Goal: Task Accomplishment & Management: Manage account settings

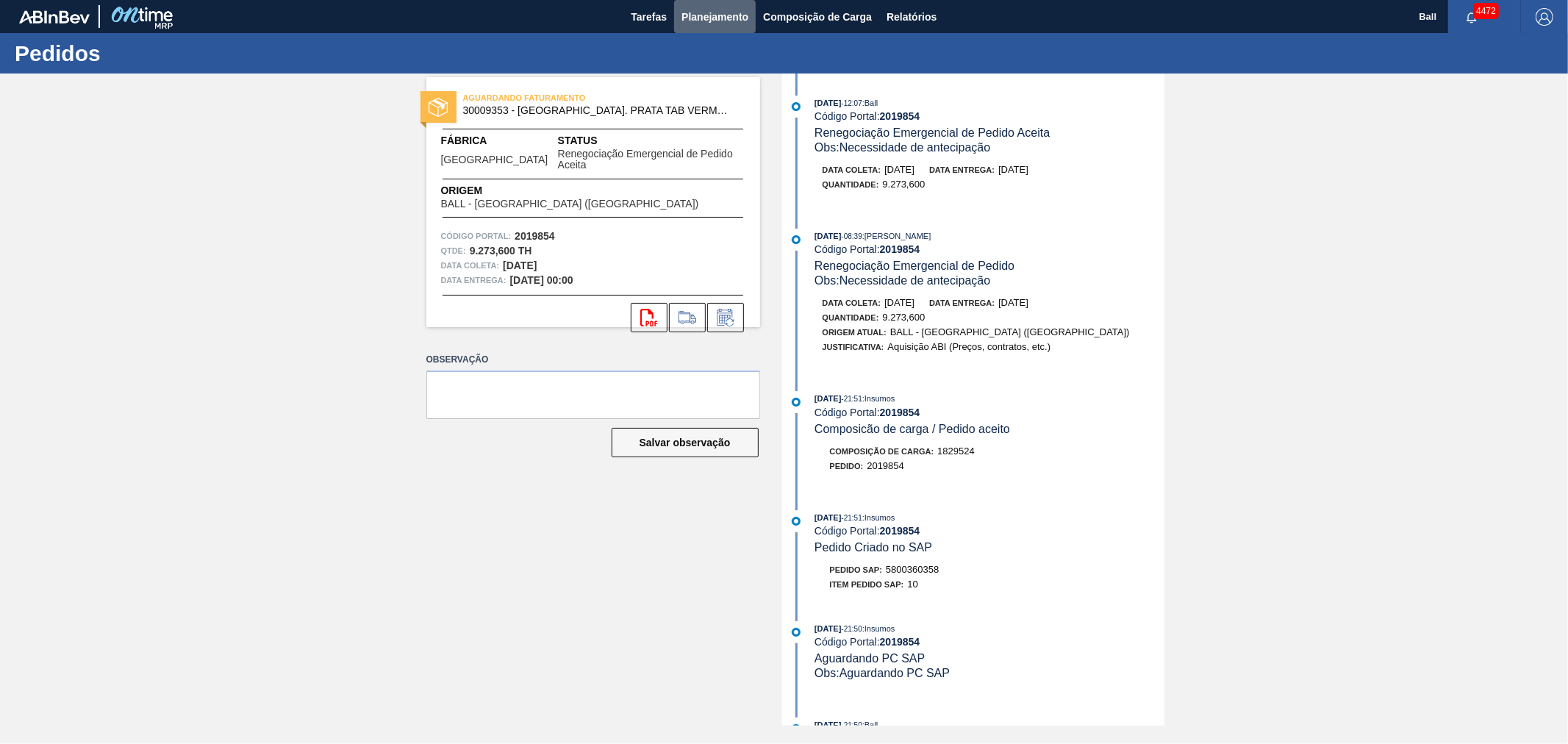
click at [717, 5] on button "Planejamento" at bounding box center [715, 16] width 81 height 33
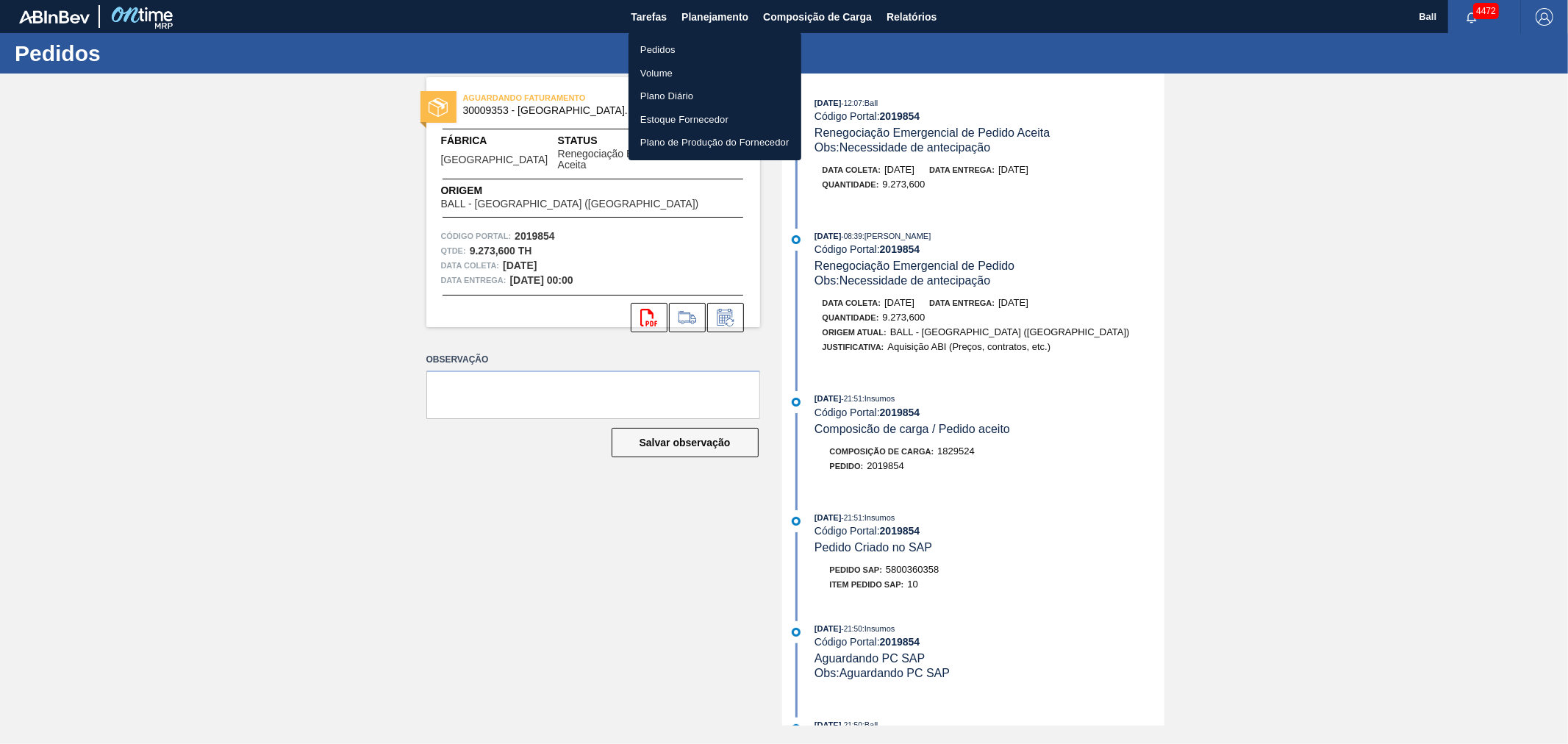
click at [703, 52] on li "Pedidos" at bounding box center [715, 50] width 173 height 24
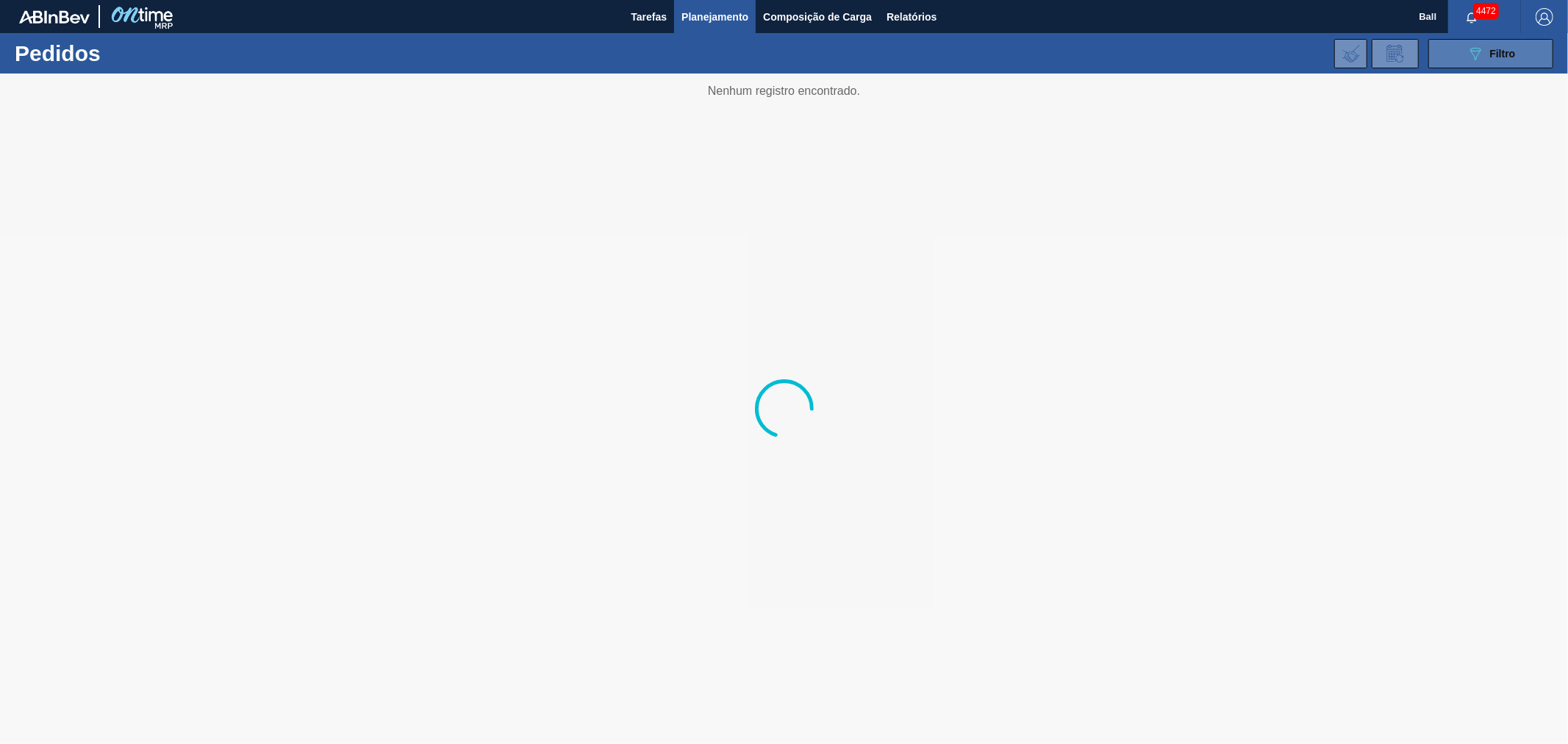
click at [1465, 62] on button "089F7B8B-B2A5-4AFE-B5C0-19BA573D28AC Filtro" at bounding box center [1491, 53] width 125 height 30
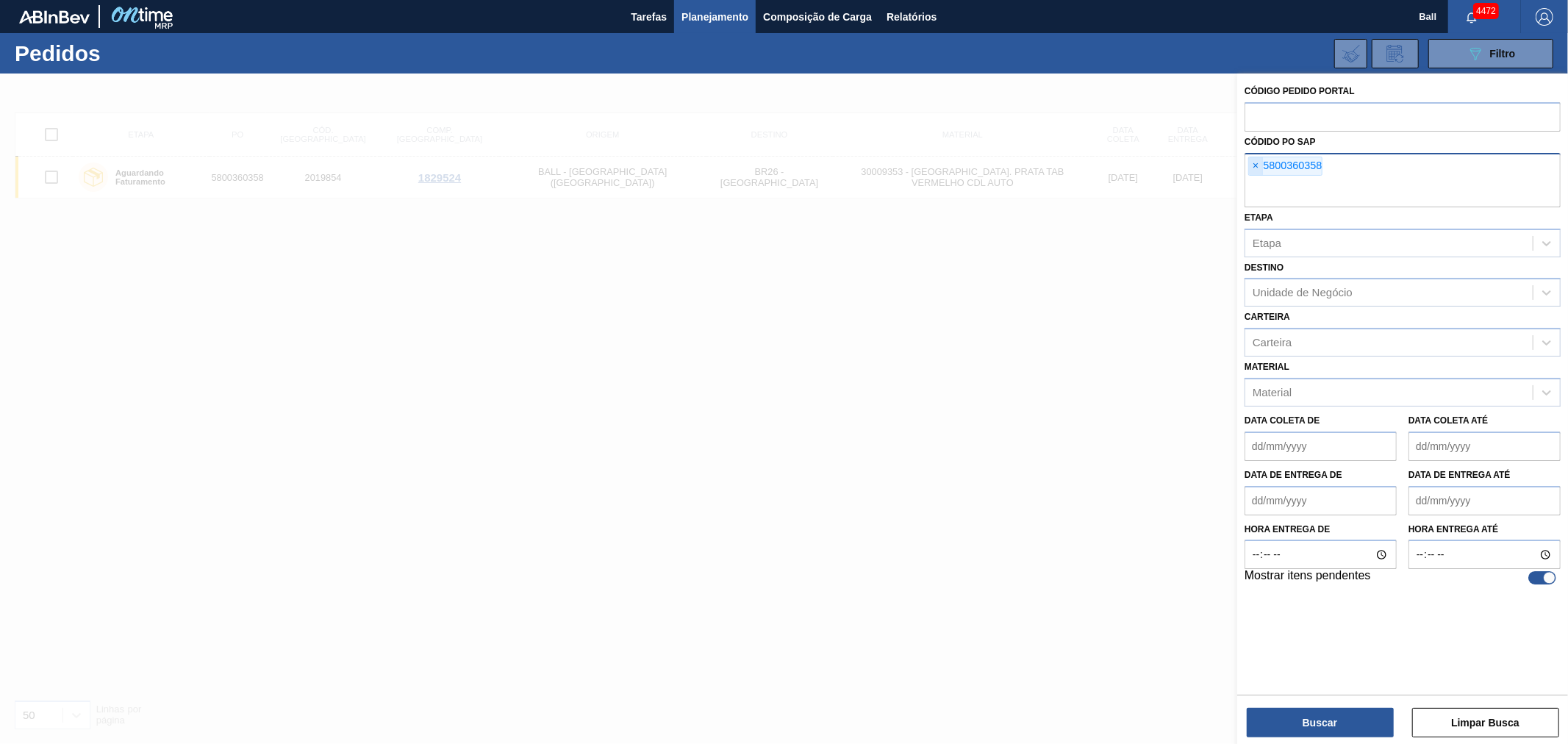
click at [1258, 158] on span "×" at bounding box center [1256, 166] width 14 height 18
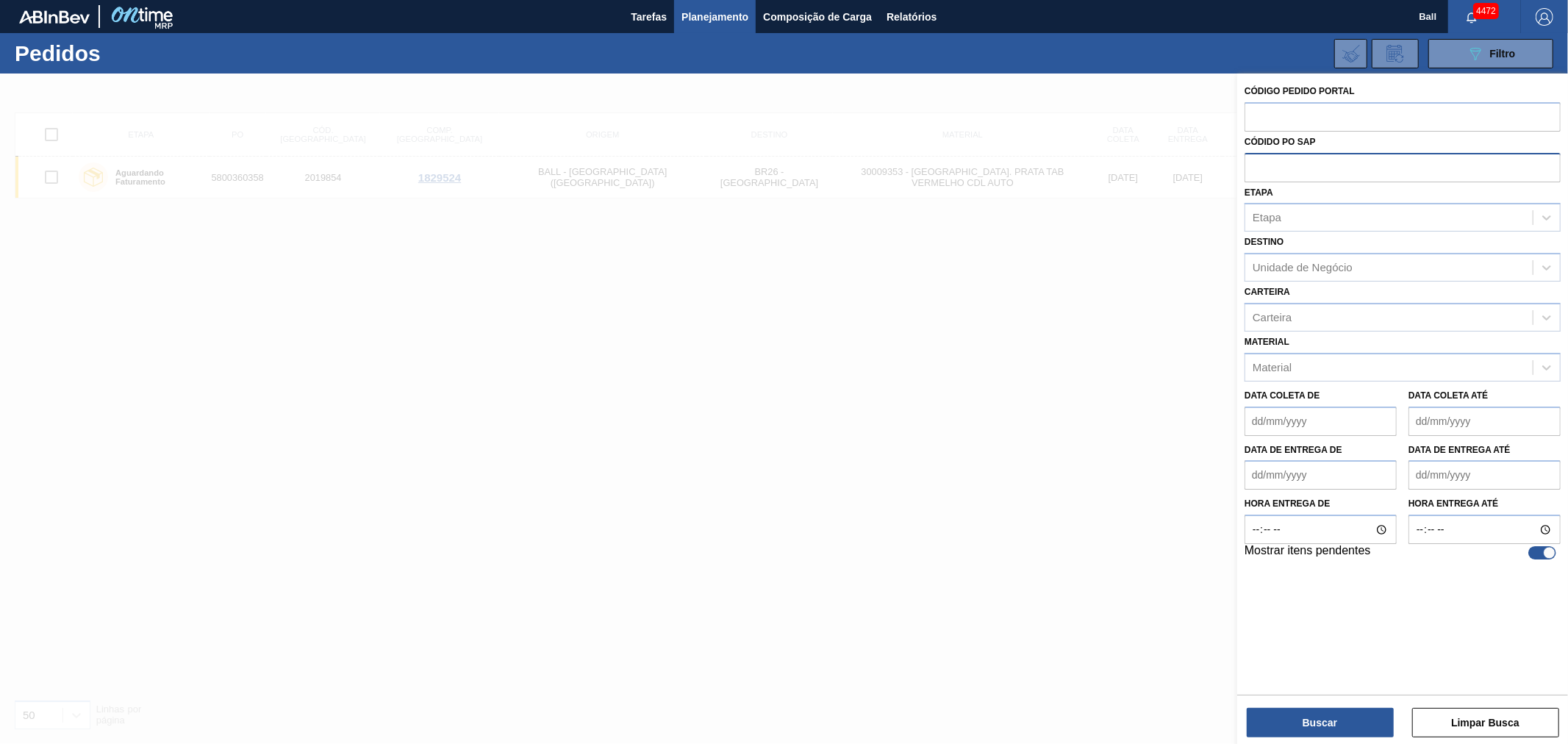
paste input "5800360347"
type input "5800360347"
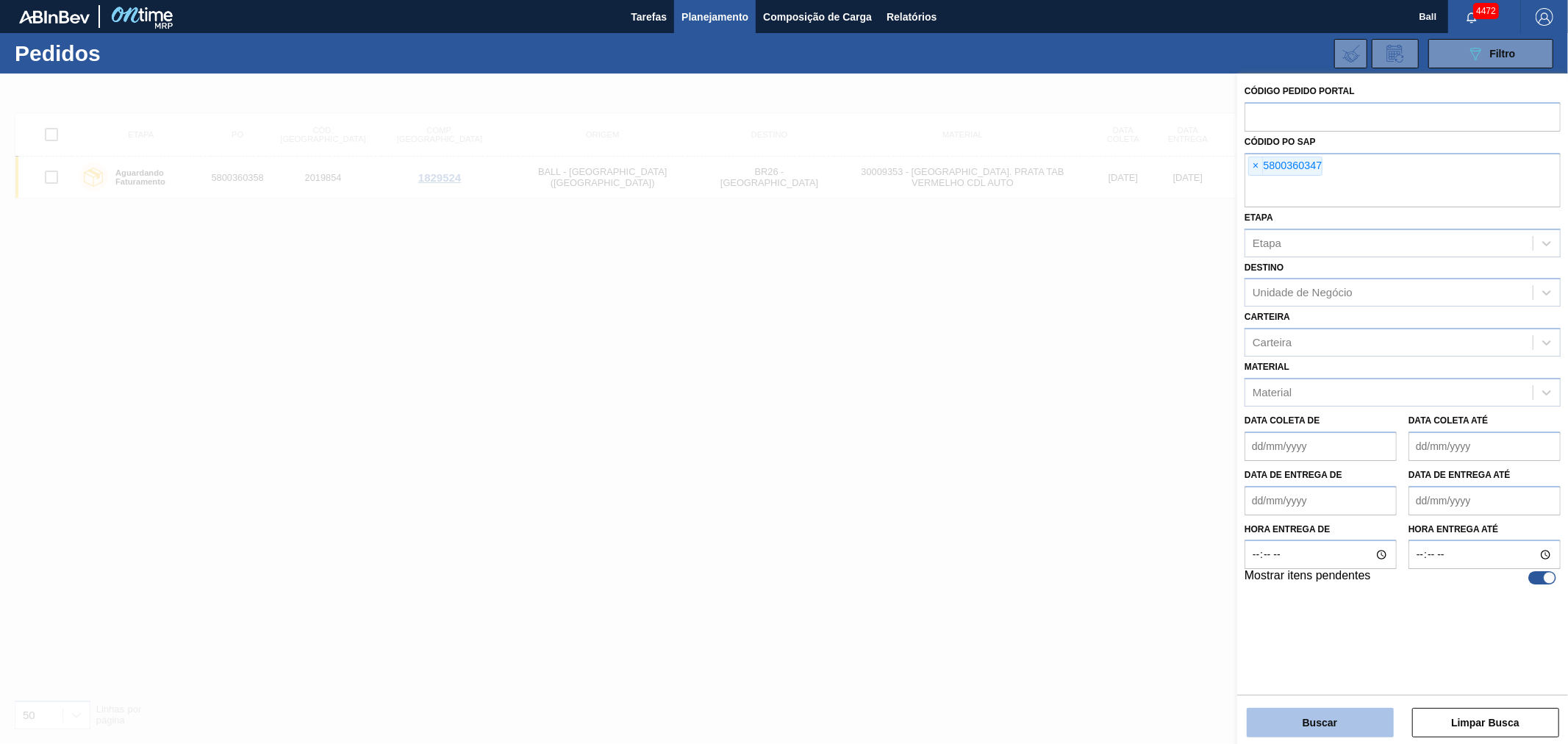
click at [1316, 711] on button "Buscar" at bounding box center [1321, 722] width 147 height 30
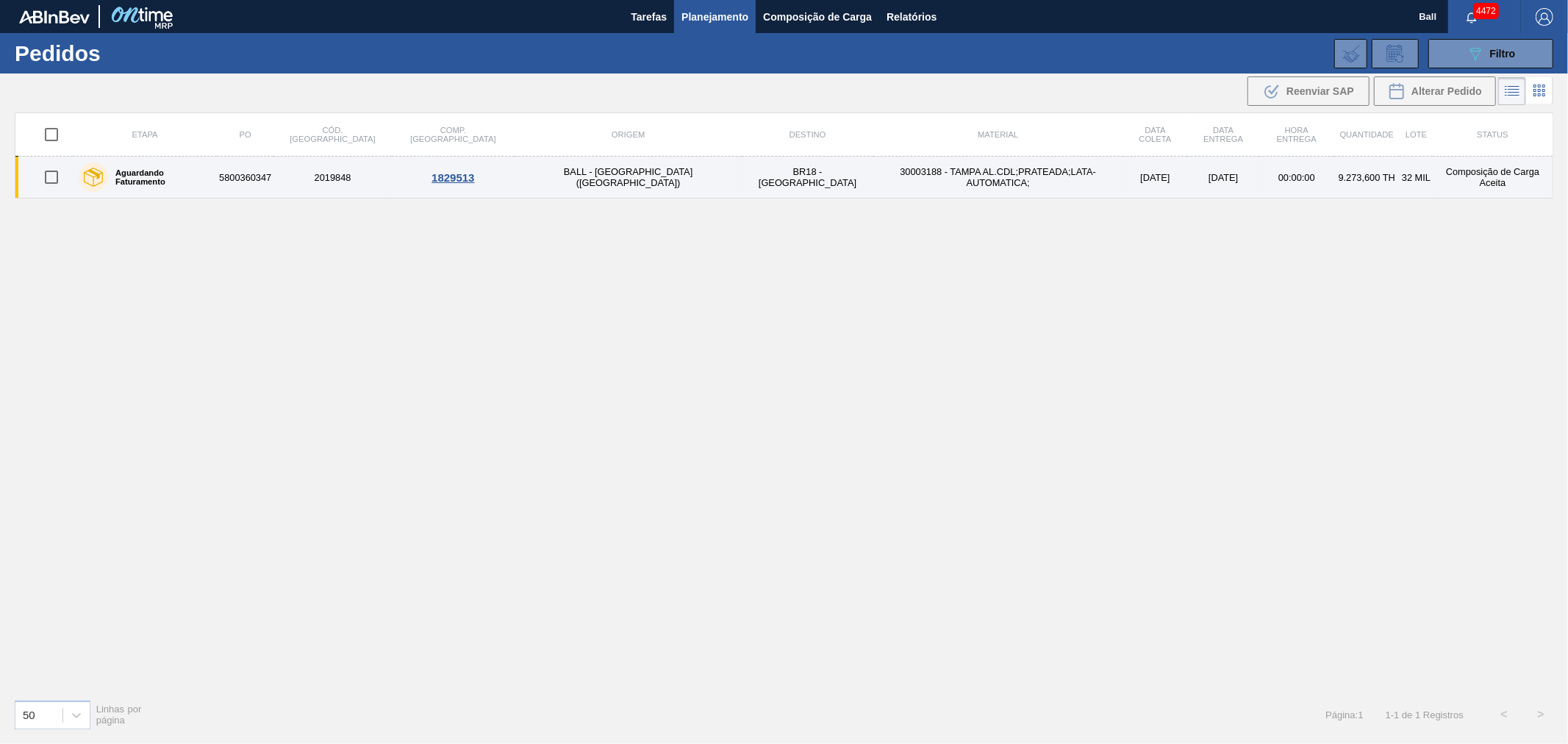
click at [1124, 179] on td "[DATE]" at bounding box center [1156, 177] width 65 height 42
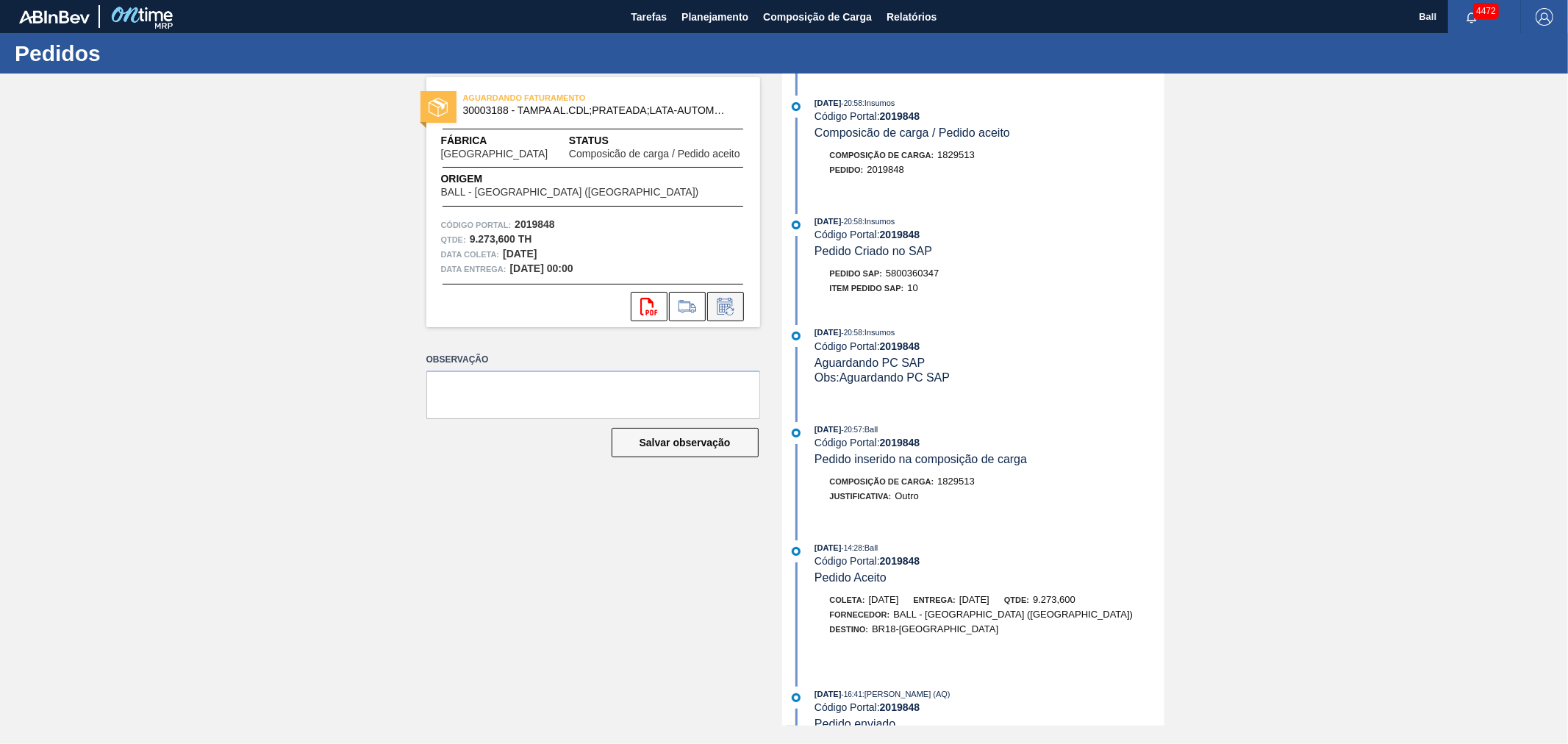
click at [731, 310] on icon at bounding box center [726, 306] width 24 height 18
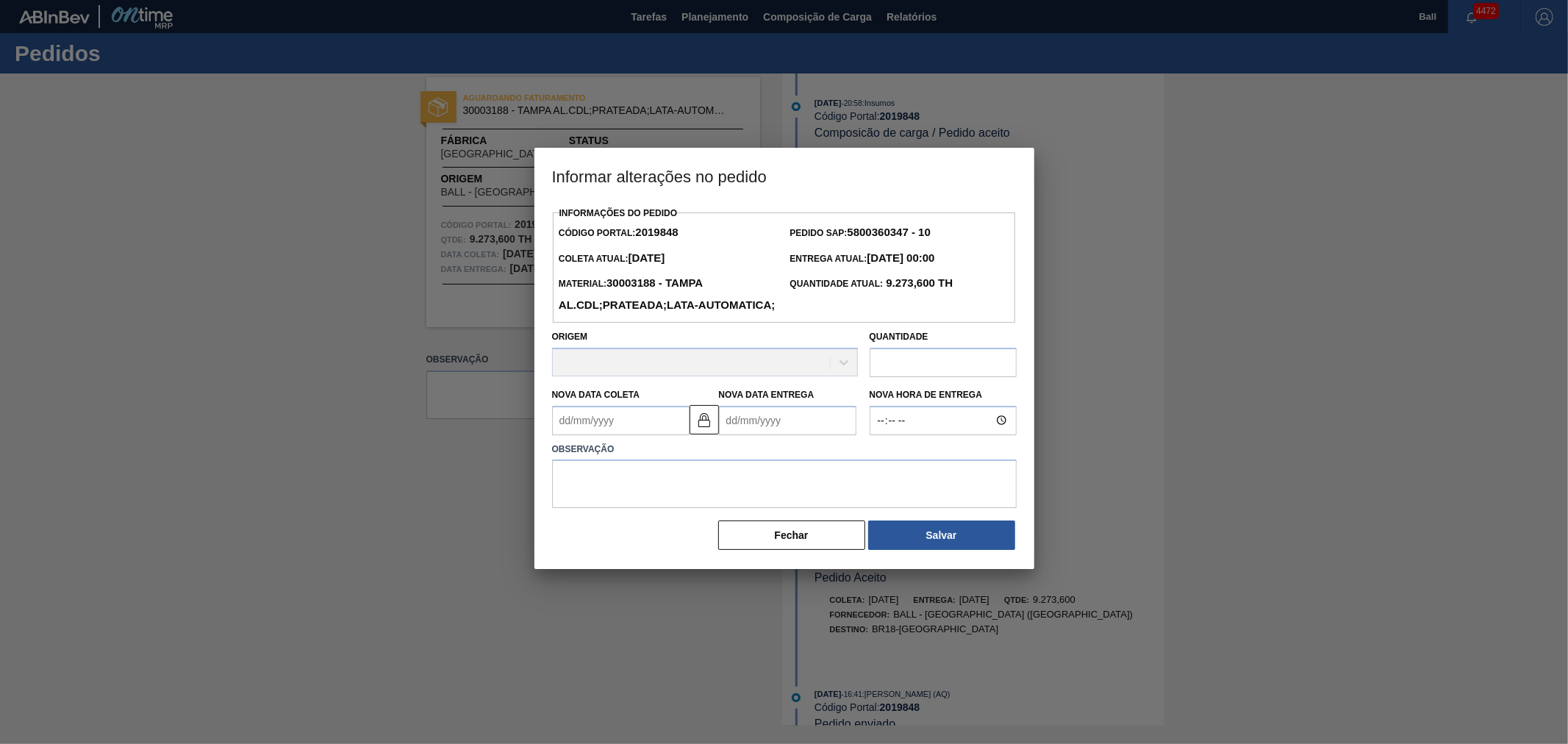
click at [737, 435] on Entrega2019848 "Nova Data Entrega" at bounding box center [788, 420] width 137 height 30
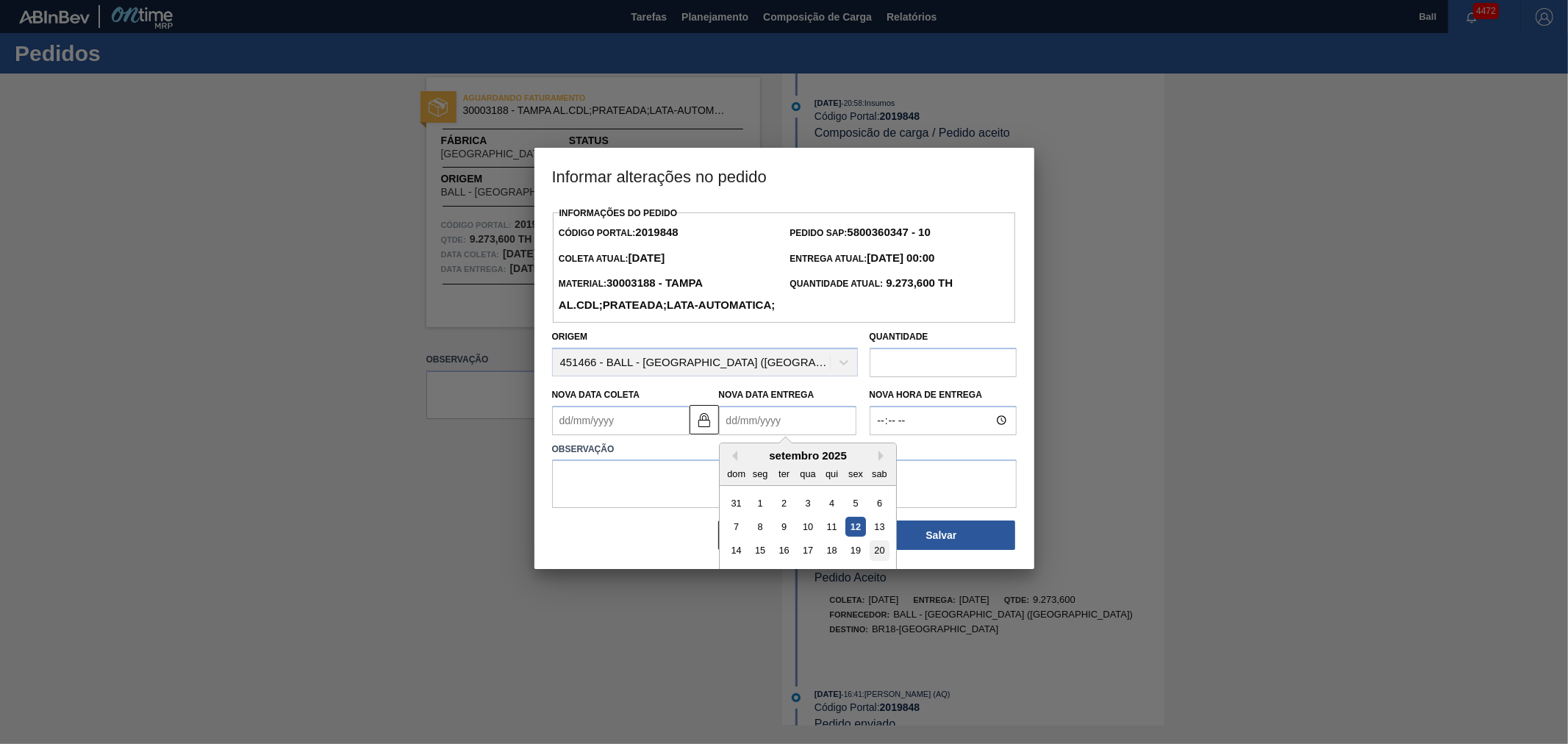
click at [872, 560] on div "20" at bounding box center [879, 550] width 20 height 20
type Coleta2019848 "[DATE]"
type Entrega2019848 "[DATE]"
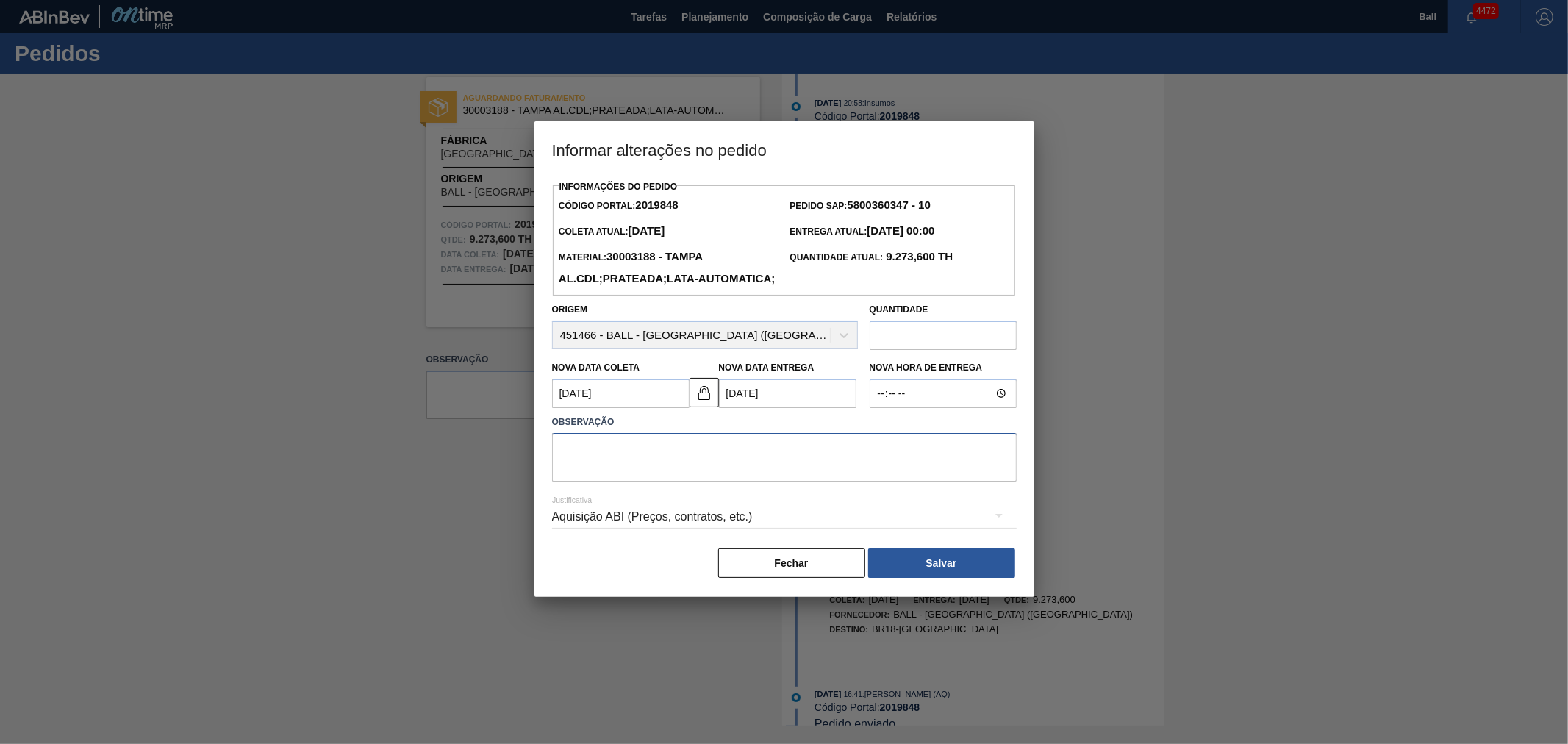
click at [753, 476] on textarea at bounding box center [784, 457] width 465 height 49
type textarea "linearização de grade"
click at [943, 578] on button "Salvar" at bounding box center [942, 563] width 147 height 30
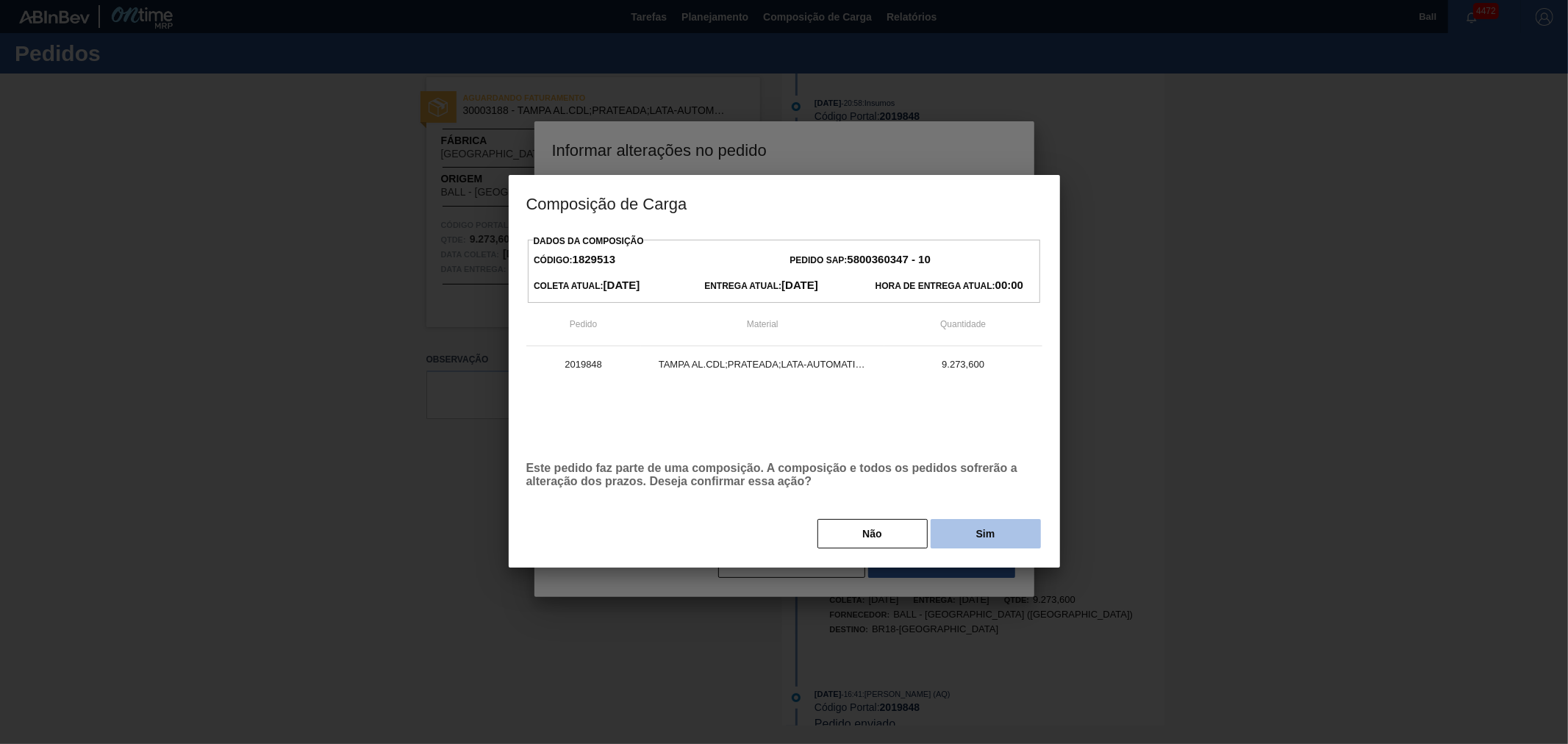
click at [1010, 534] on button "Sim" at bounding box center [986, 533] width 110 height 30
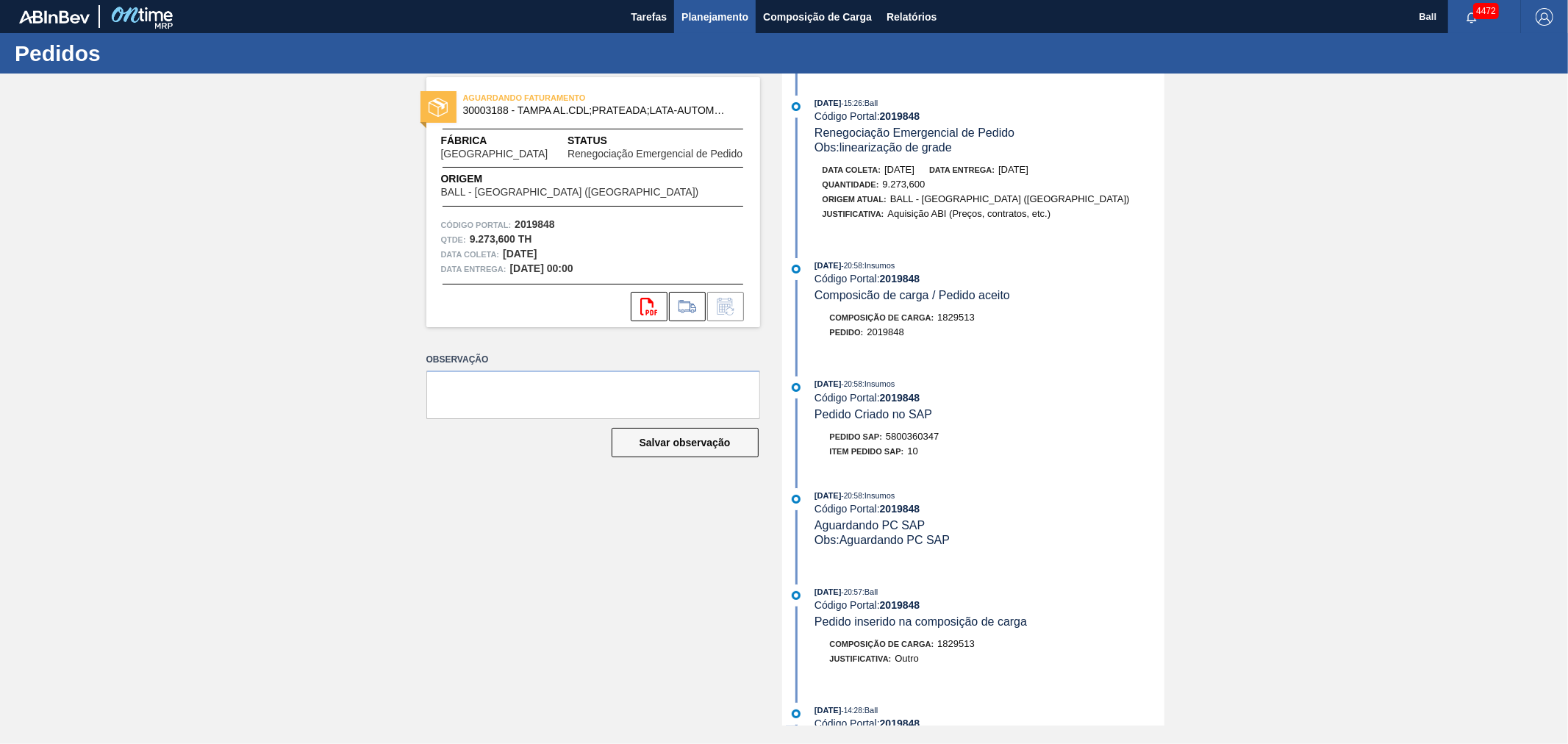
click at [743, 3] on button "Planejamento" at bounding box center [715, 16] width 81 height 33
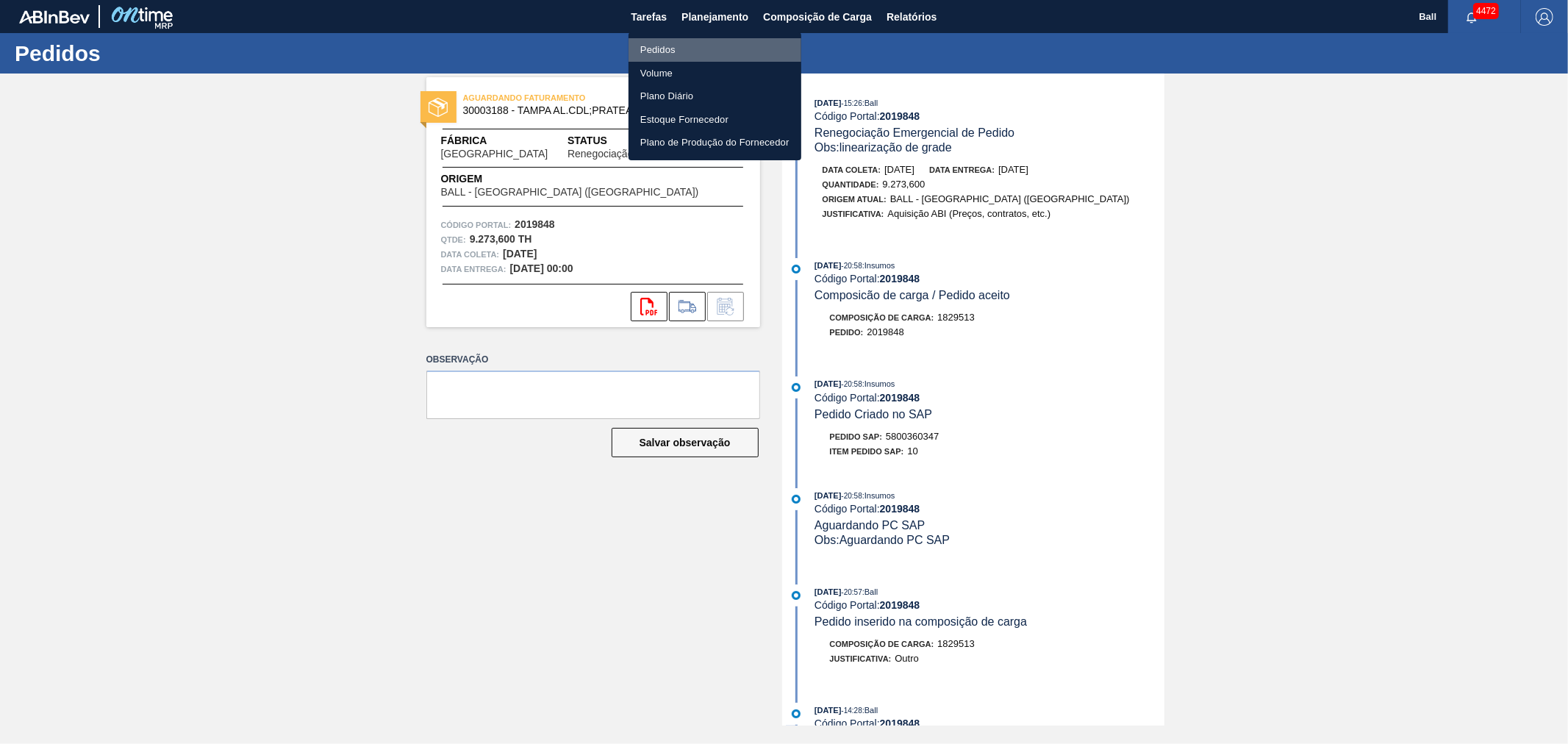
click at [675, 45] on li "Pedidos" at bounding box center [715, 50] width 173 height 24
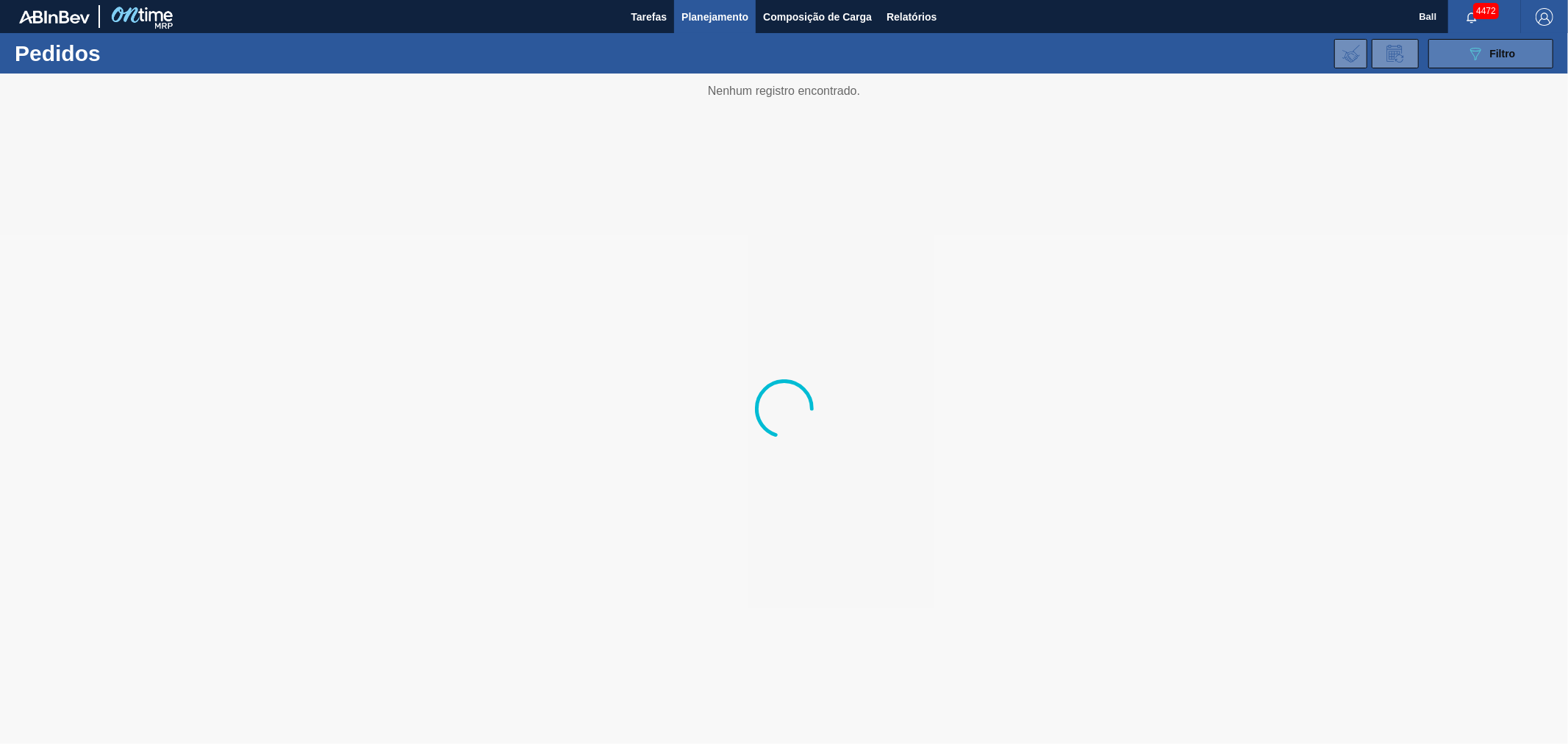
click at [1507, 45] on div "089F7B8B-B2A5-4AFE-B5C0-19BA573D28AC Filtro" at bounding box center [1491, 53] width 49 height 18
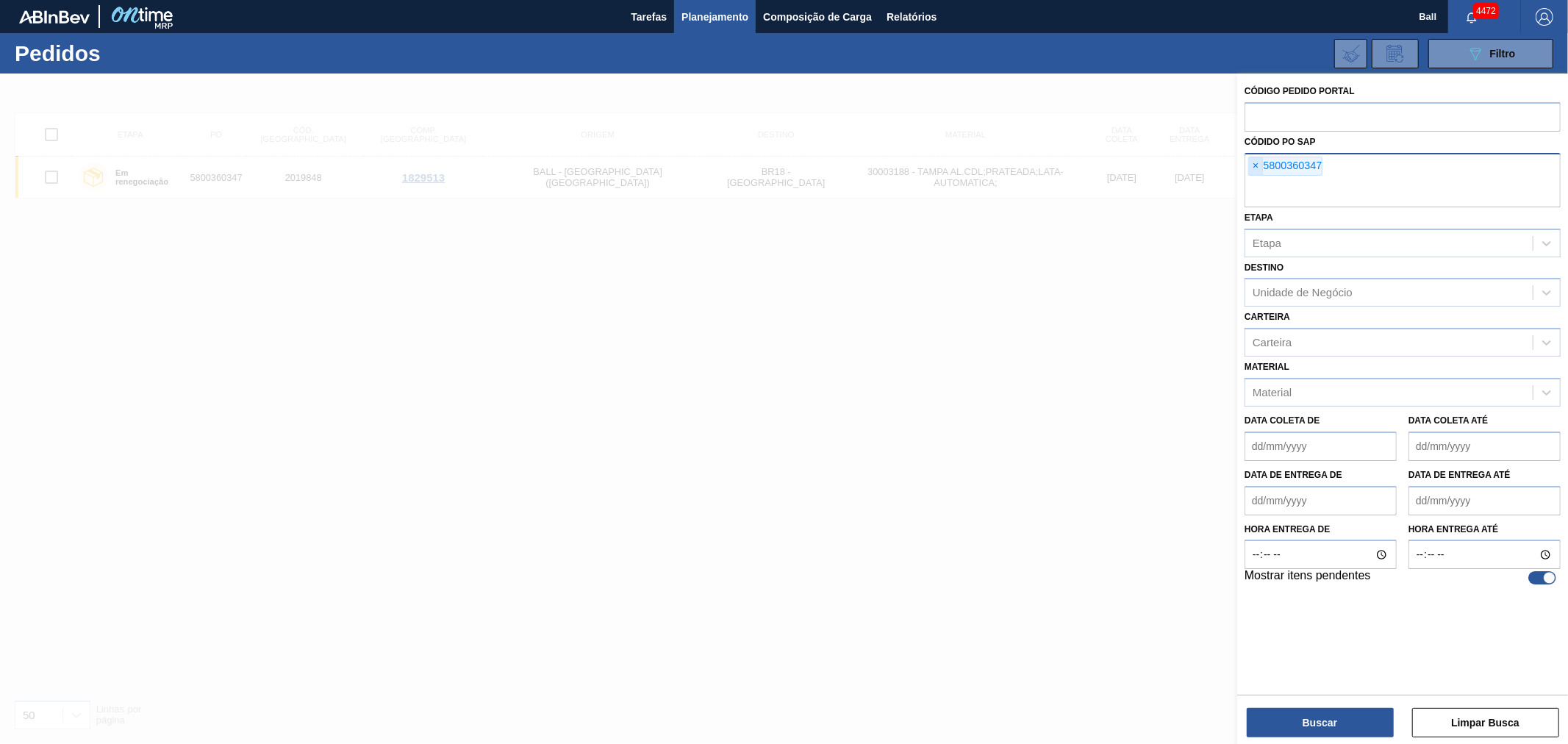
click at [1256, 158] on span "×" at bounding box center [1256, 166] width 14 height 18
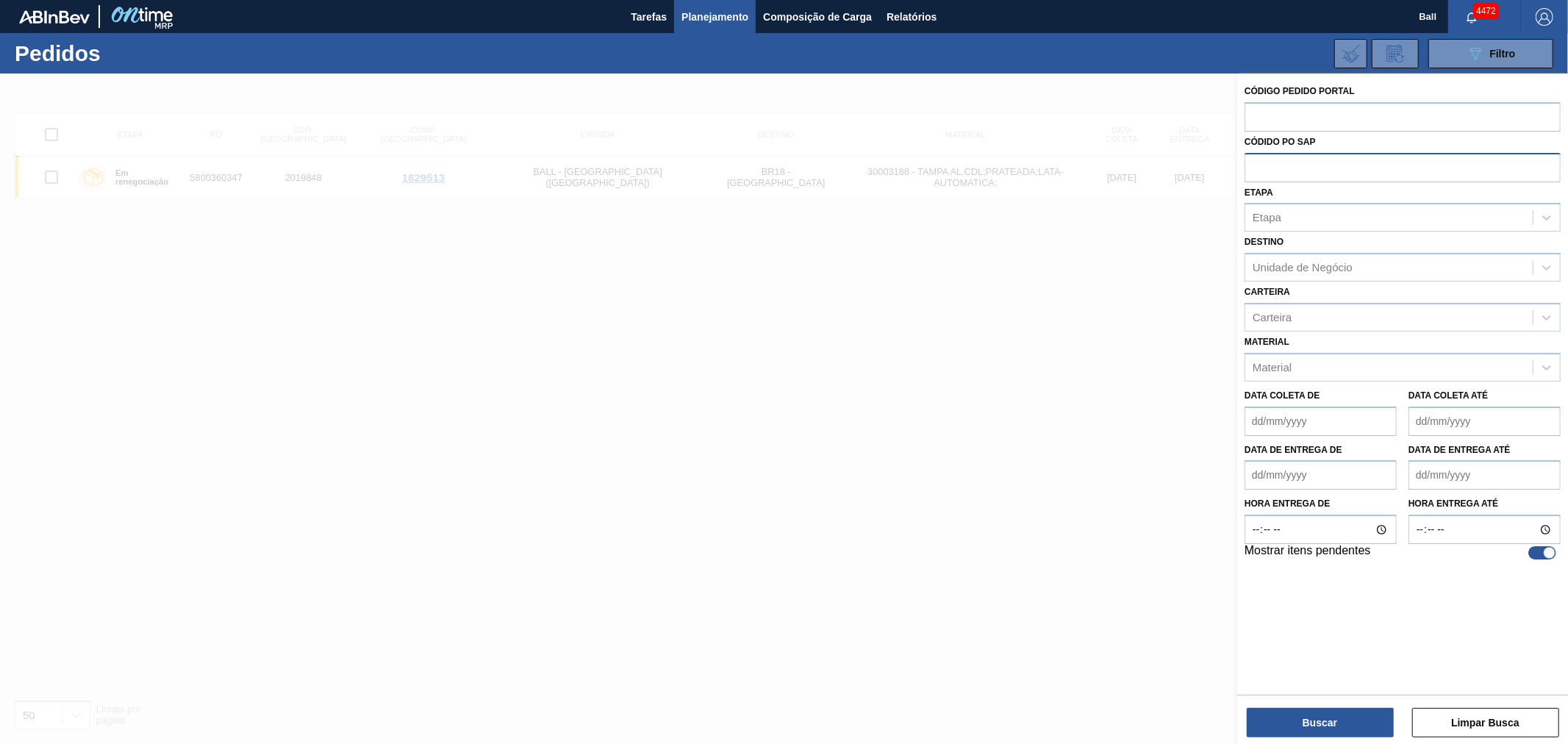
paste input "text"
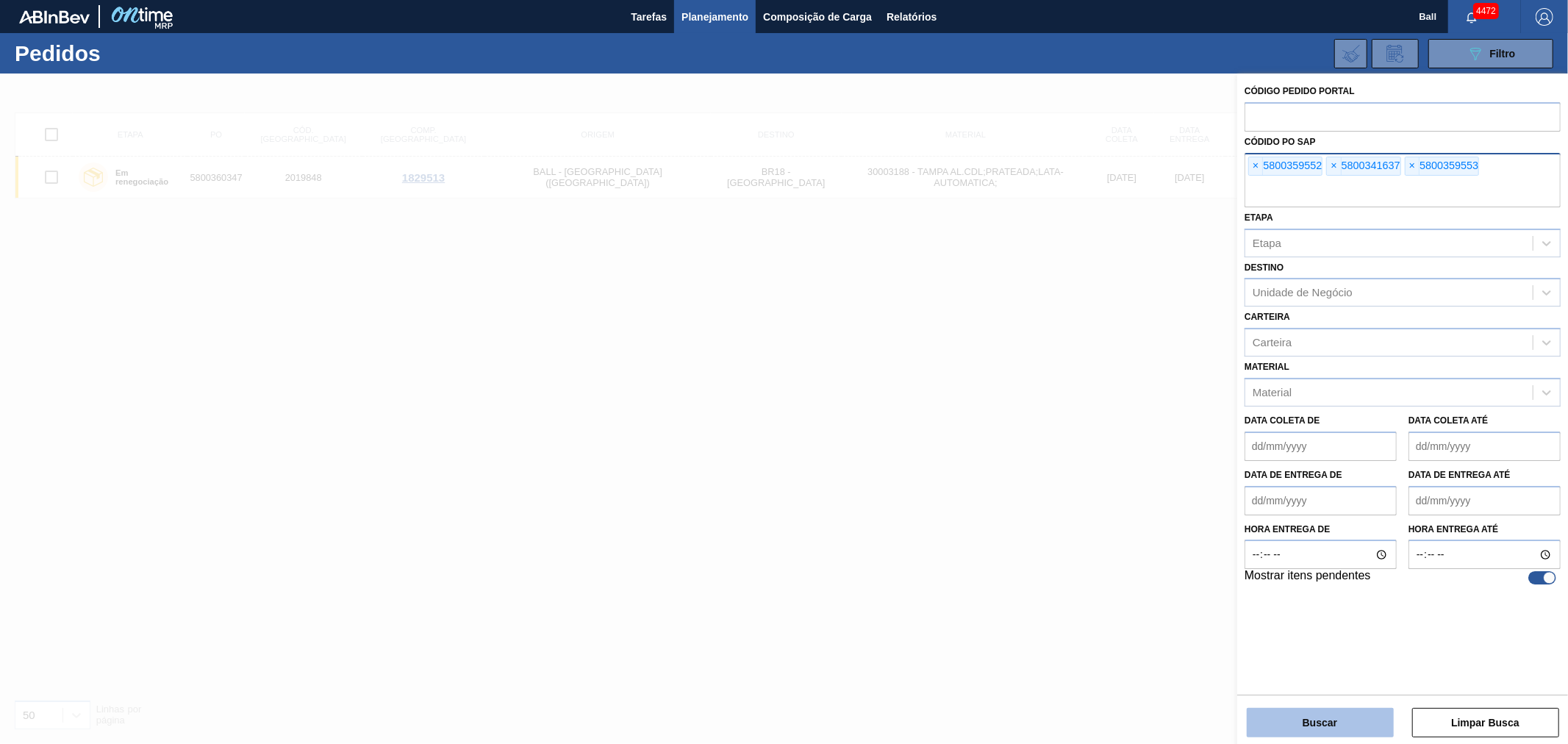
click at [1350, 724] on button "Buscar" at bounding box center [1321, 722] width 147 height 30
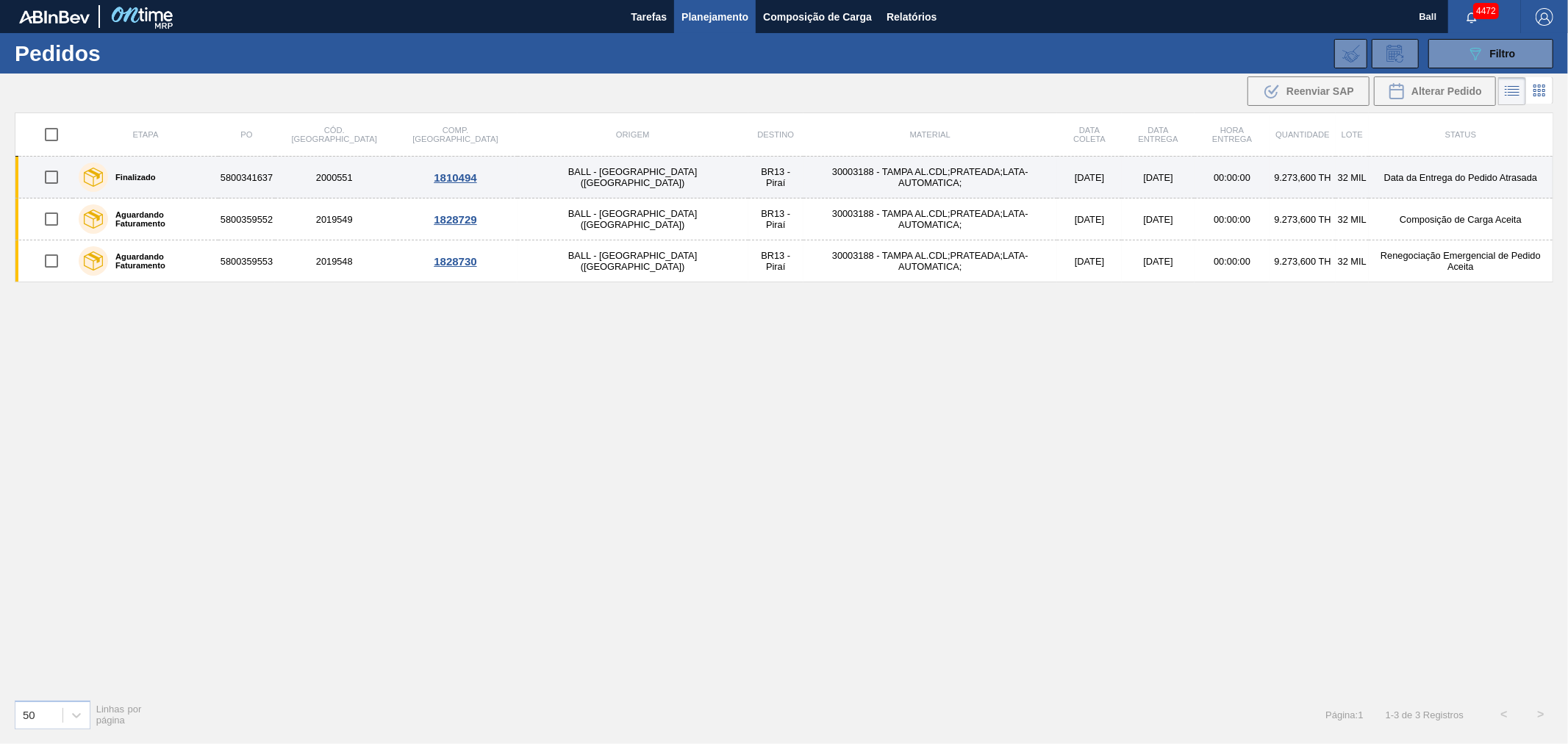
click at [749, 175] on td "BR13 - Piraí" at bounding box center [776, 177] width 55 height 42
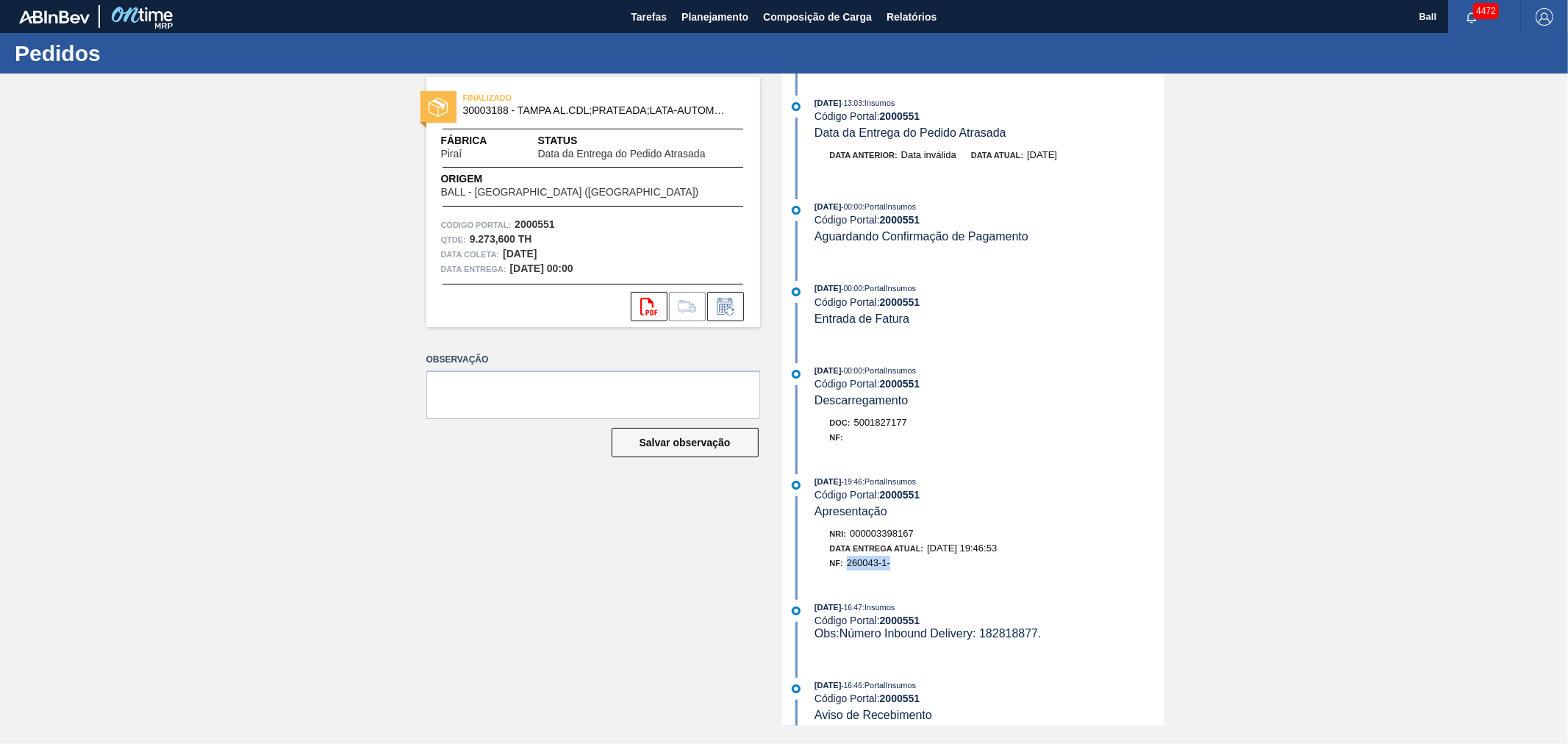
drag, startPoint x: 897, startPoint y: 569, endPoint x: 849, endPoint y: 573, distance: 48.2
click at [849, 570] on div "NF: 260043-1-" at bounding box center [997, 563] width 334 height 14
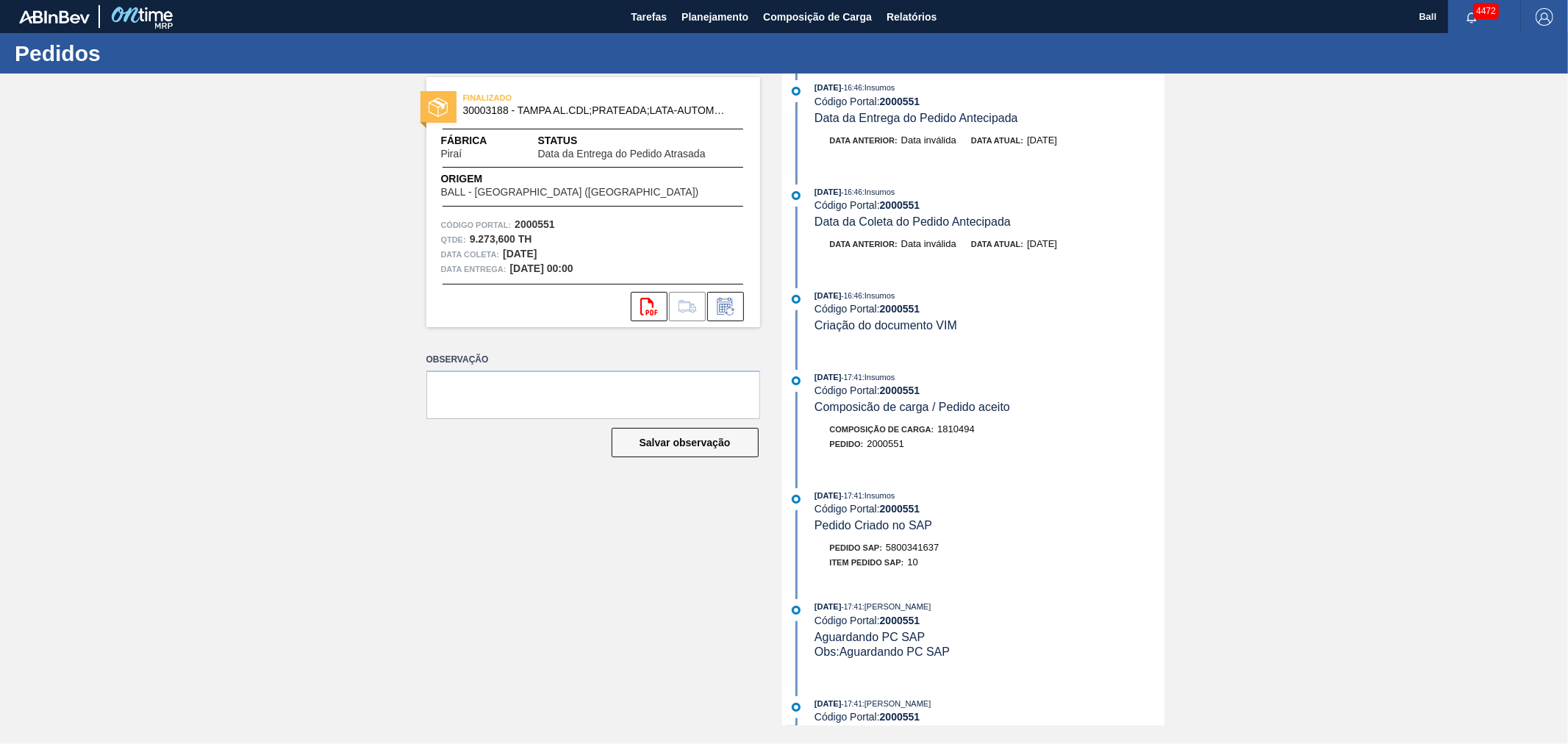
scroll to position [735, 0]
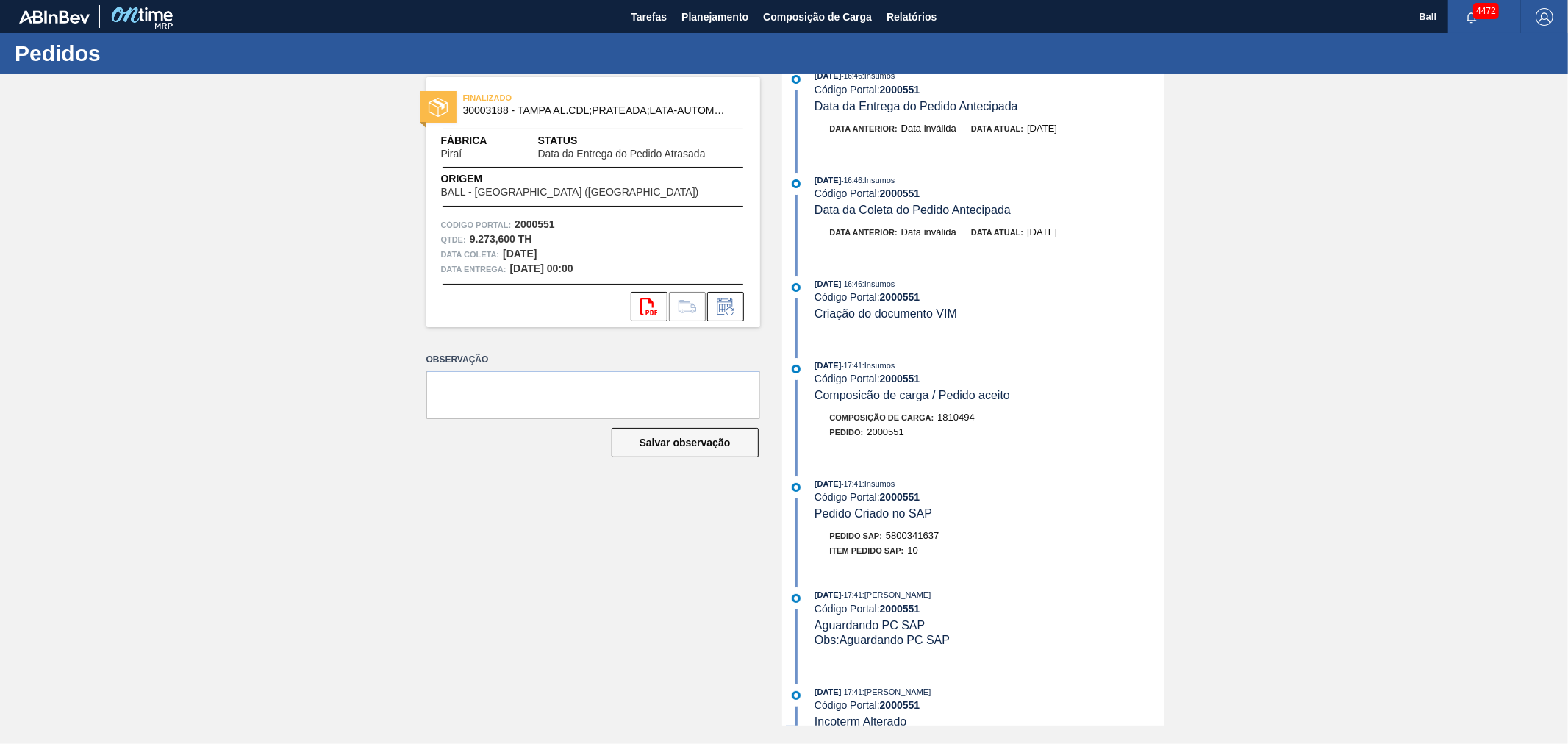
click at [372, 475] on div "FINALIZADO 30003188 - [GEOGRAPHIC_DATA] AL.CDL;PRATEADA;LATA-AUTOMATICA; Fábric…" at bounding box center [784, 400] width 1568 height 652
click at [924, 12] on span "Relatórios" at bounding box center [912, 17] width 50 height 18
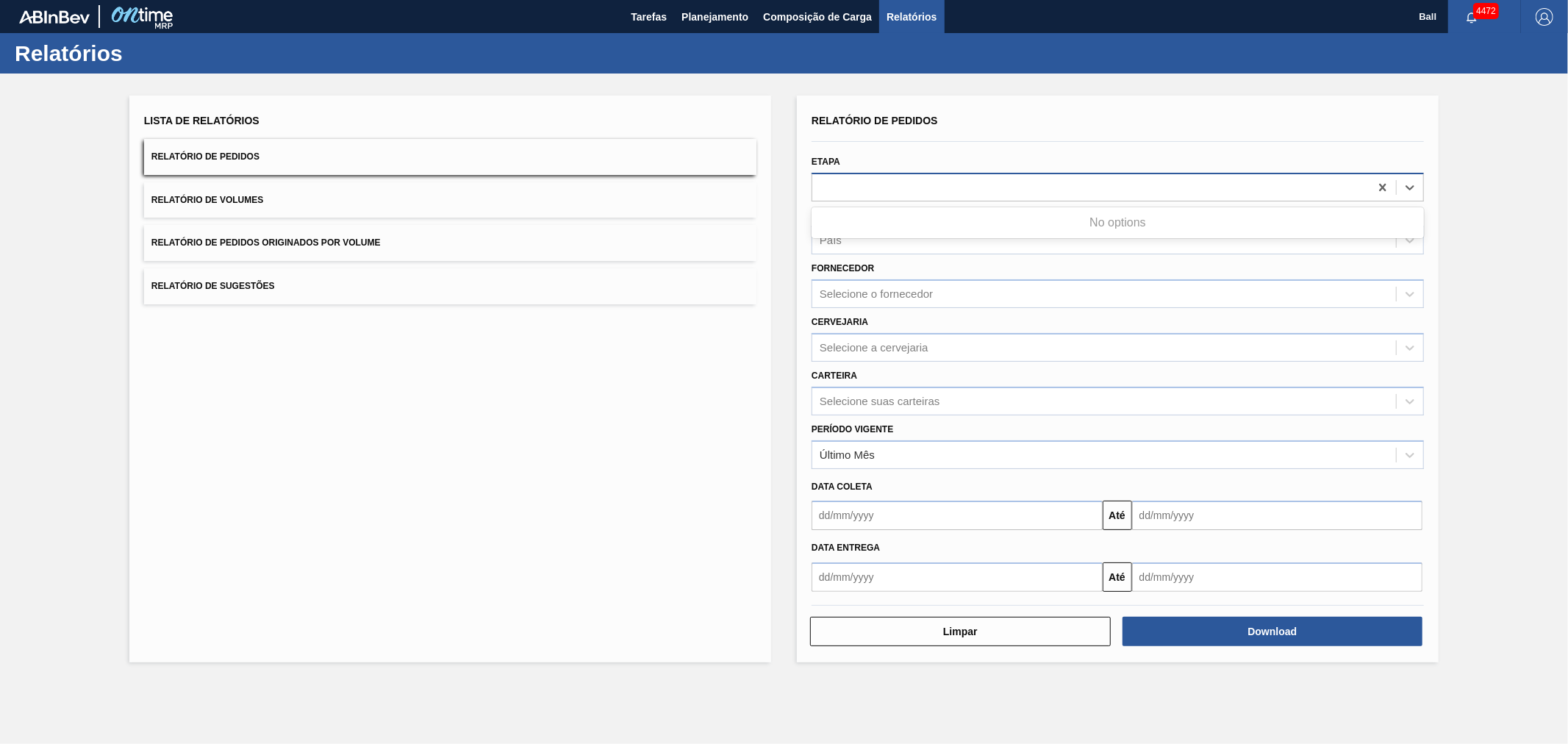
click at [835, 187] on div at bounding box center [1091, 187] width 557 height 22
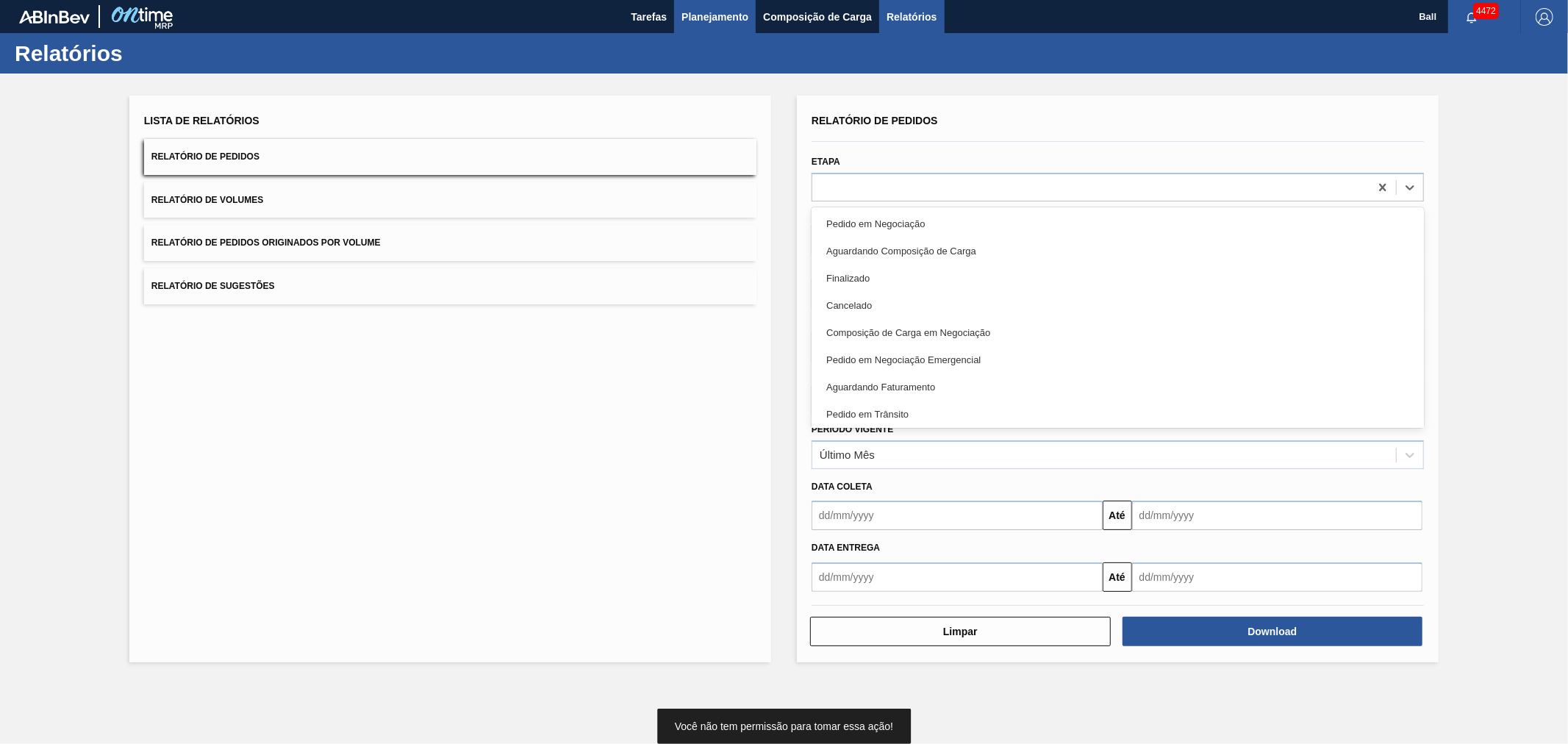
click at [722, 16] on span "Planejamento" at bounding box center [715, 17] width 67 height 18
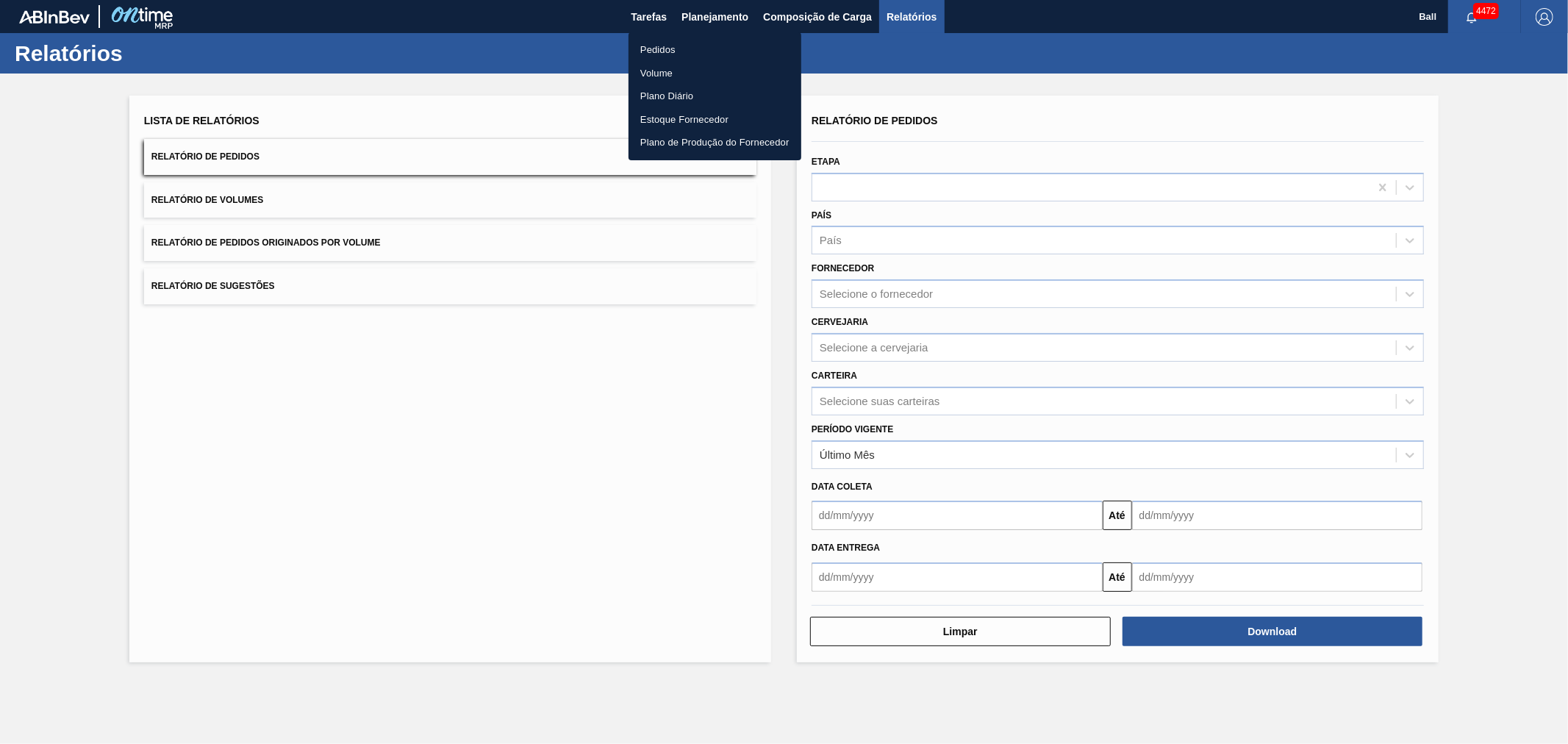
click at [275, 158] on div at bounding box center [784, 372] width 1568 height 744
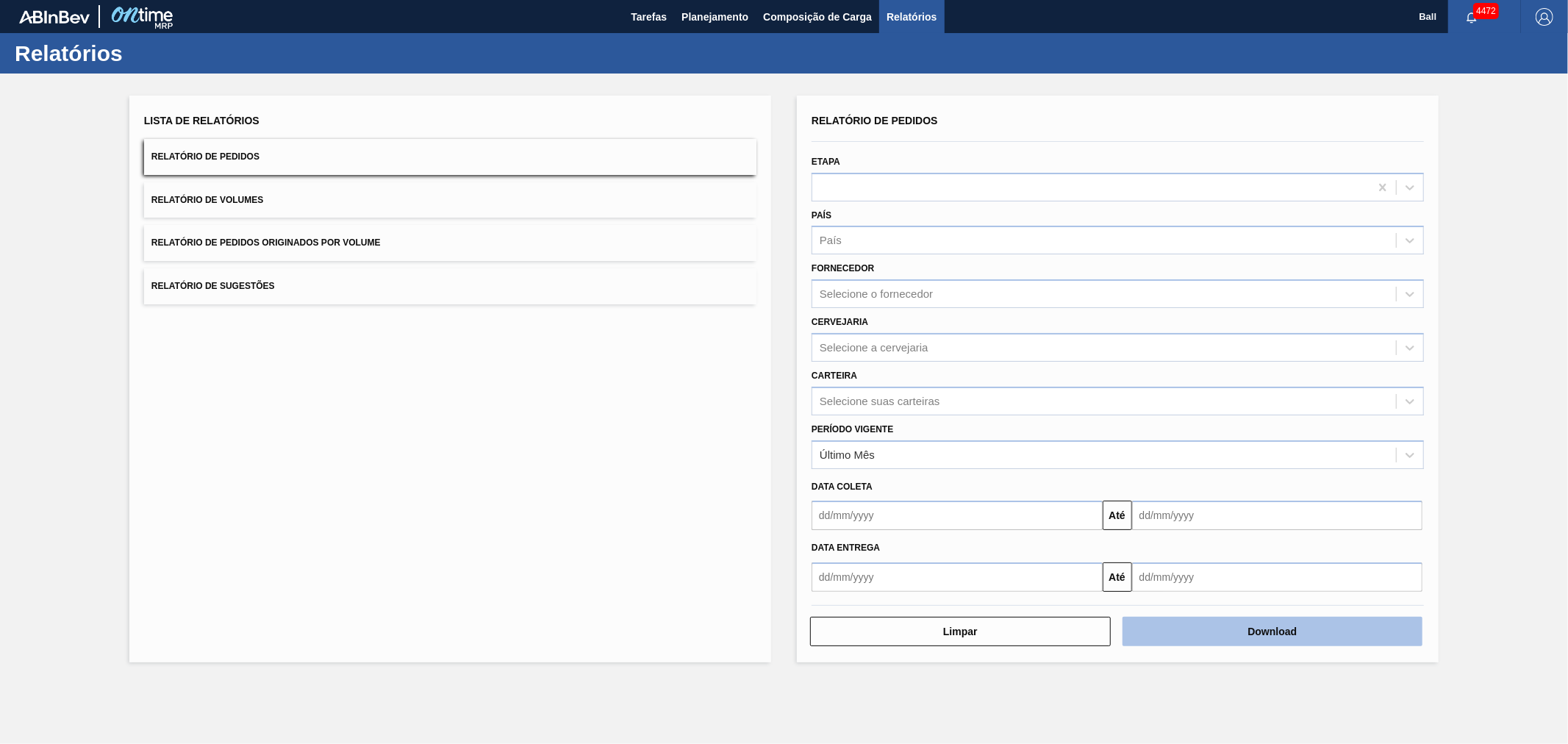
click at [1248, 636] on button "Download" at bounding box center [1273, 631] width 301 height 30
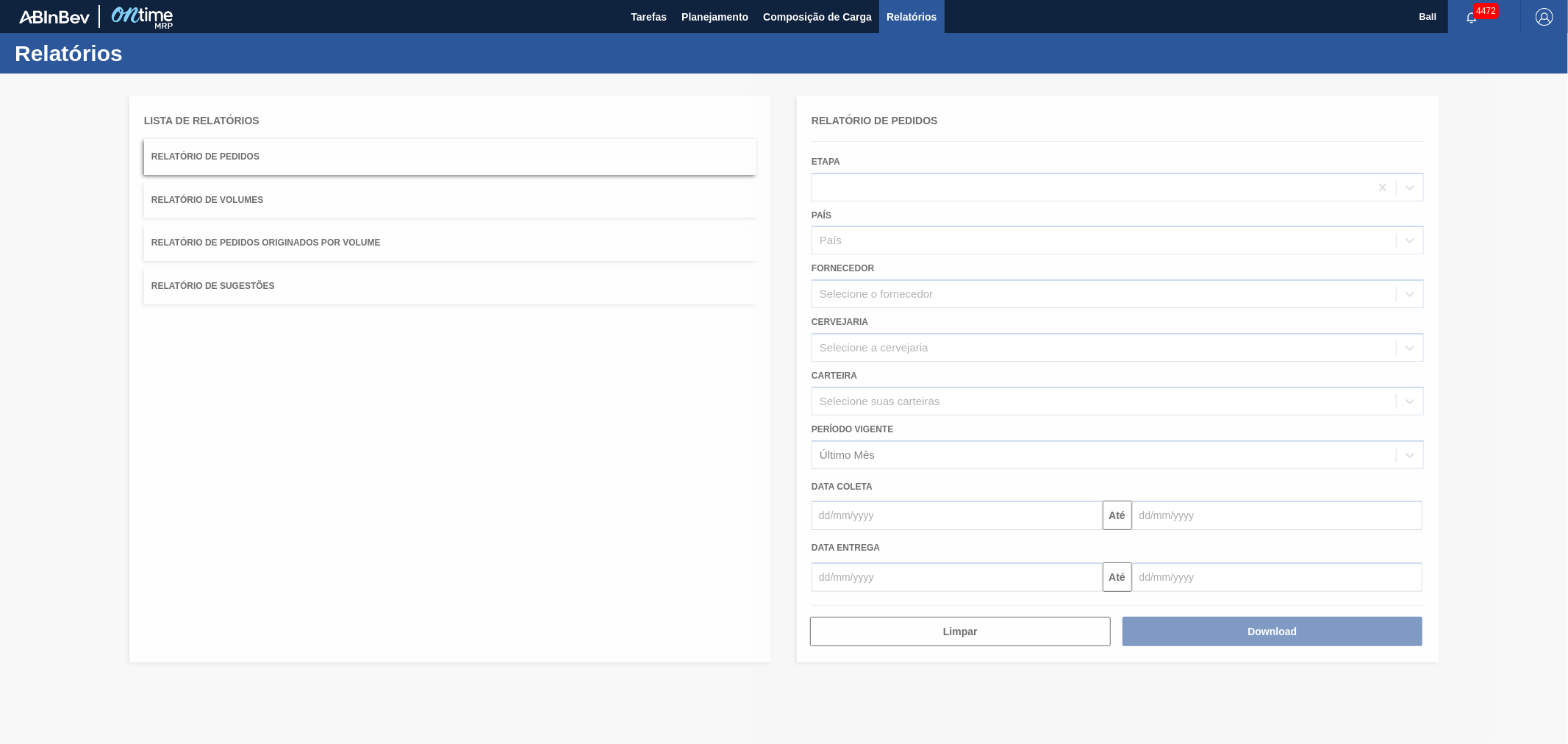
click at [959, 183] on div at bounding box center [784, 408] width 1568 height 671
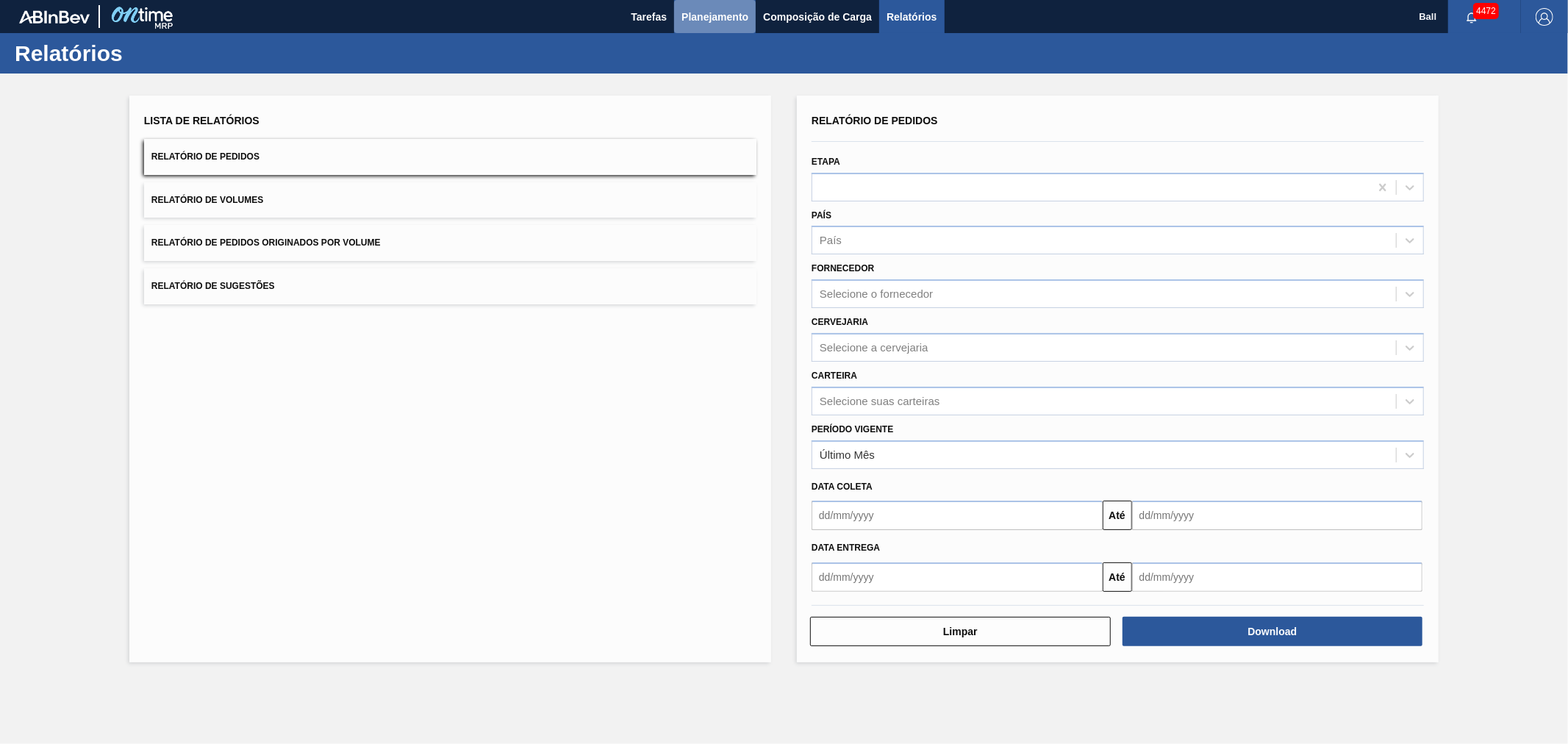
click at [718, 13] on span "Planejamento" at bounding box center [715, 17] width 67 height 18
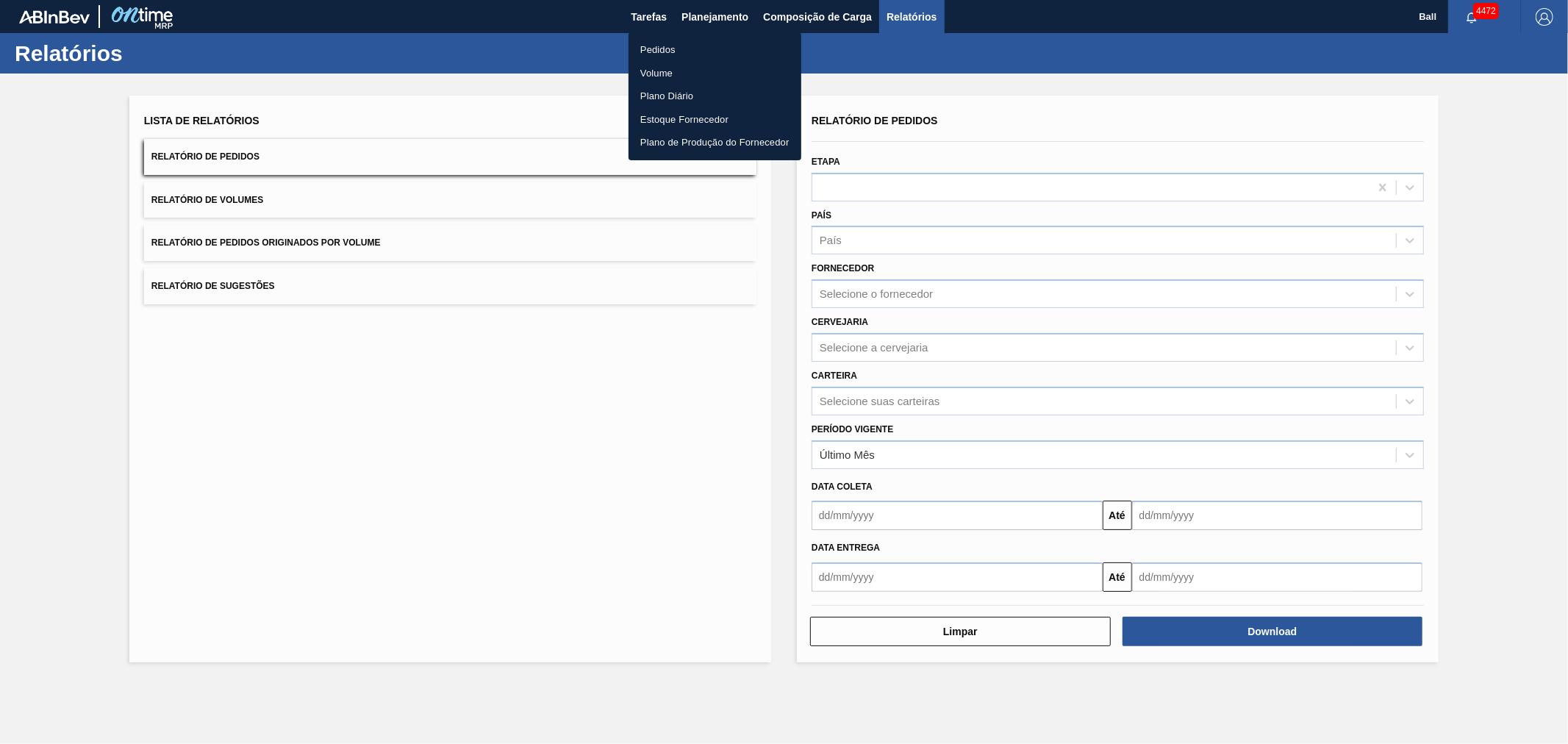
click at [664, 52] on li "Pedidos" at bounding box center [715, 50] width 173 height 24
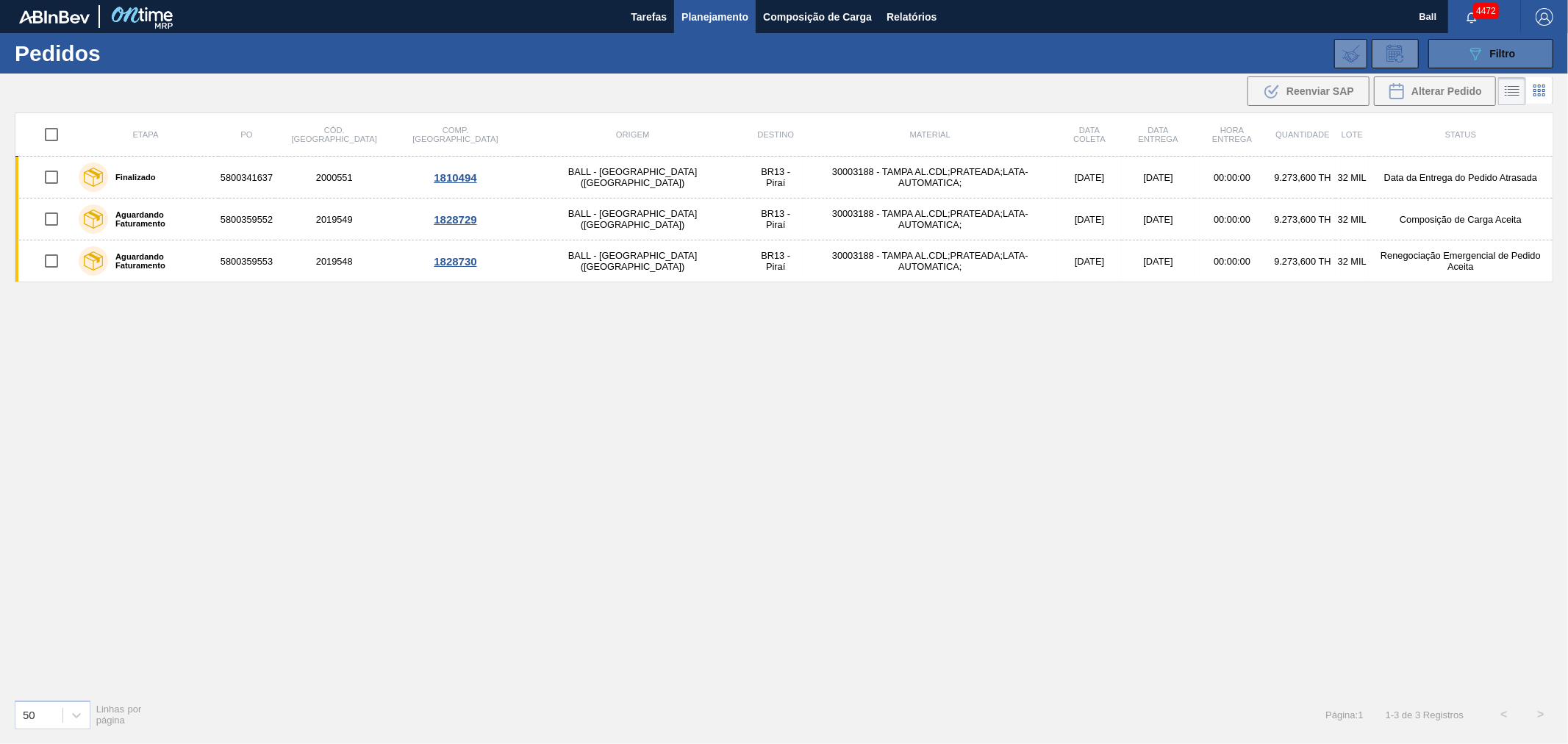
click at [1479, 52] on icon at bounding box center [1476, 54] width 11 height 13
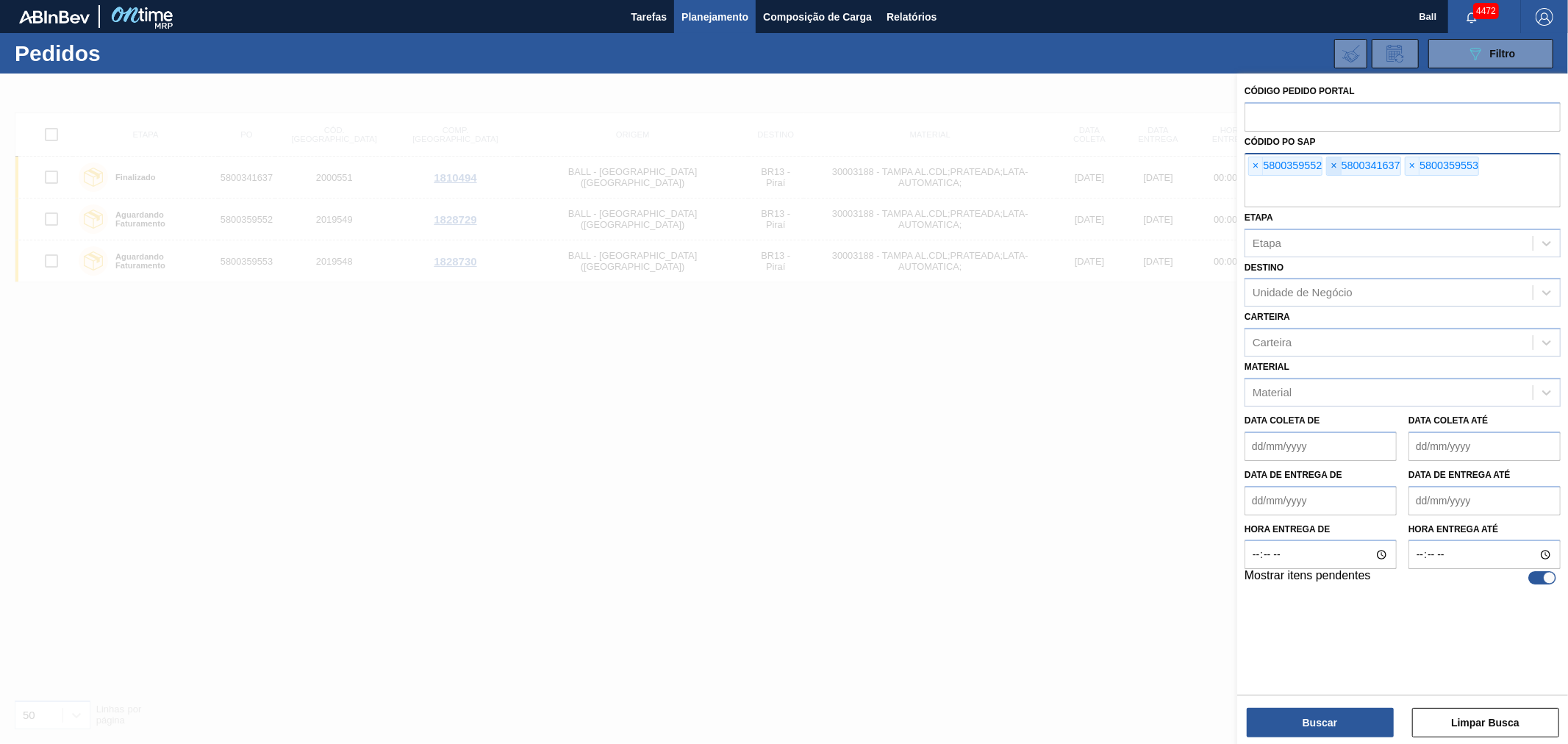
click at [1340, 165] on span "×" at bounding box center [1334, 166] width 14 height 18
click at [1510, 179] on input "text" at bounding box center [1403, 193] width 316 height 28
paste input "5800350364"
type input "5800350364"
click at [1332, 703] on div "Buscar Limpar Busca" at bounding box center [1403, 715] width 331 height 41
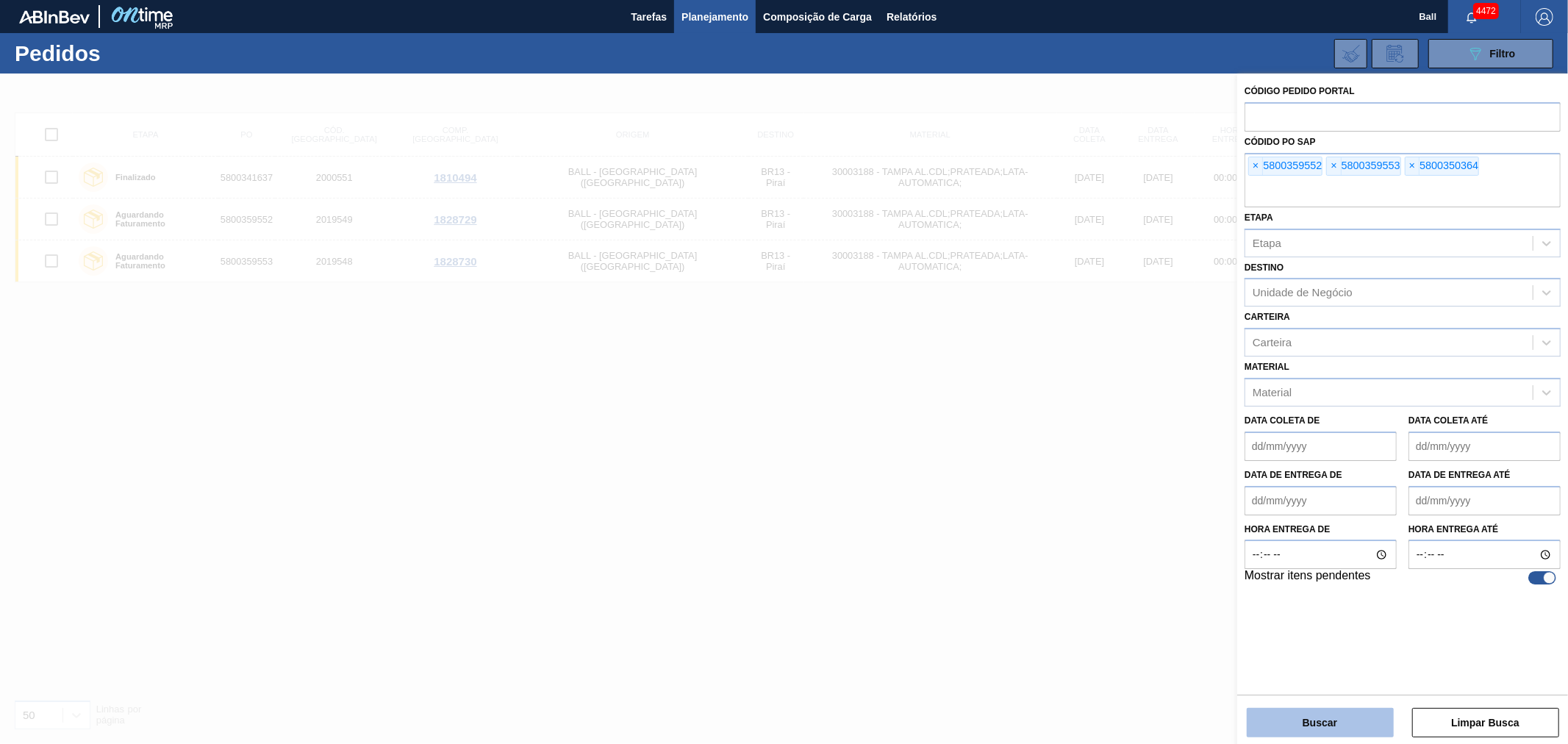
click at [1318, 718] on button "Buscar" at bounding box center [1321, 722] width 147 height 30
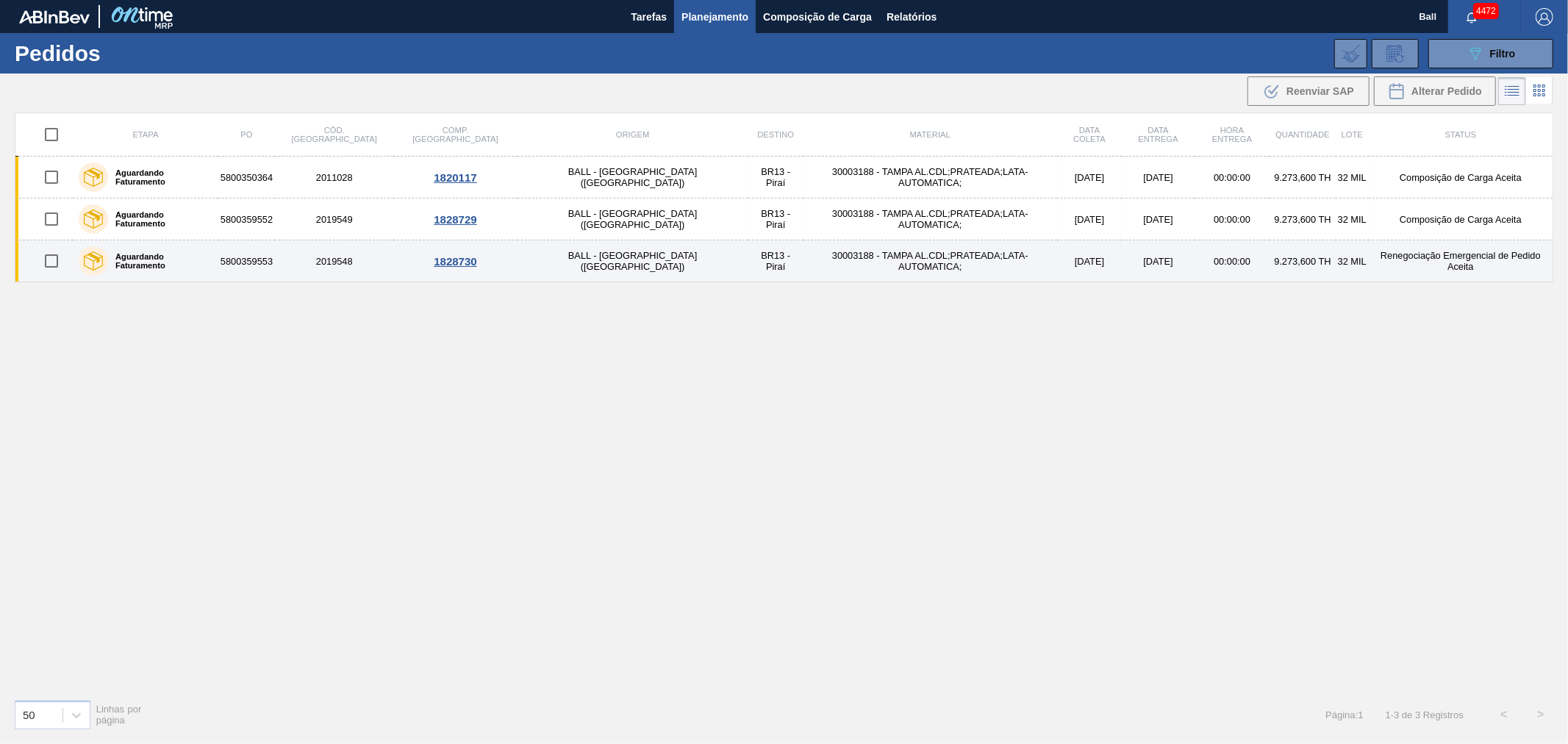
click at [1058, 256] on td "[DATE]" at bounding box center [1089, 261] width 65 height 42
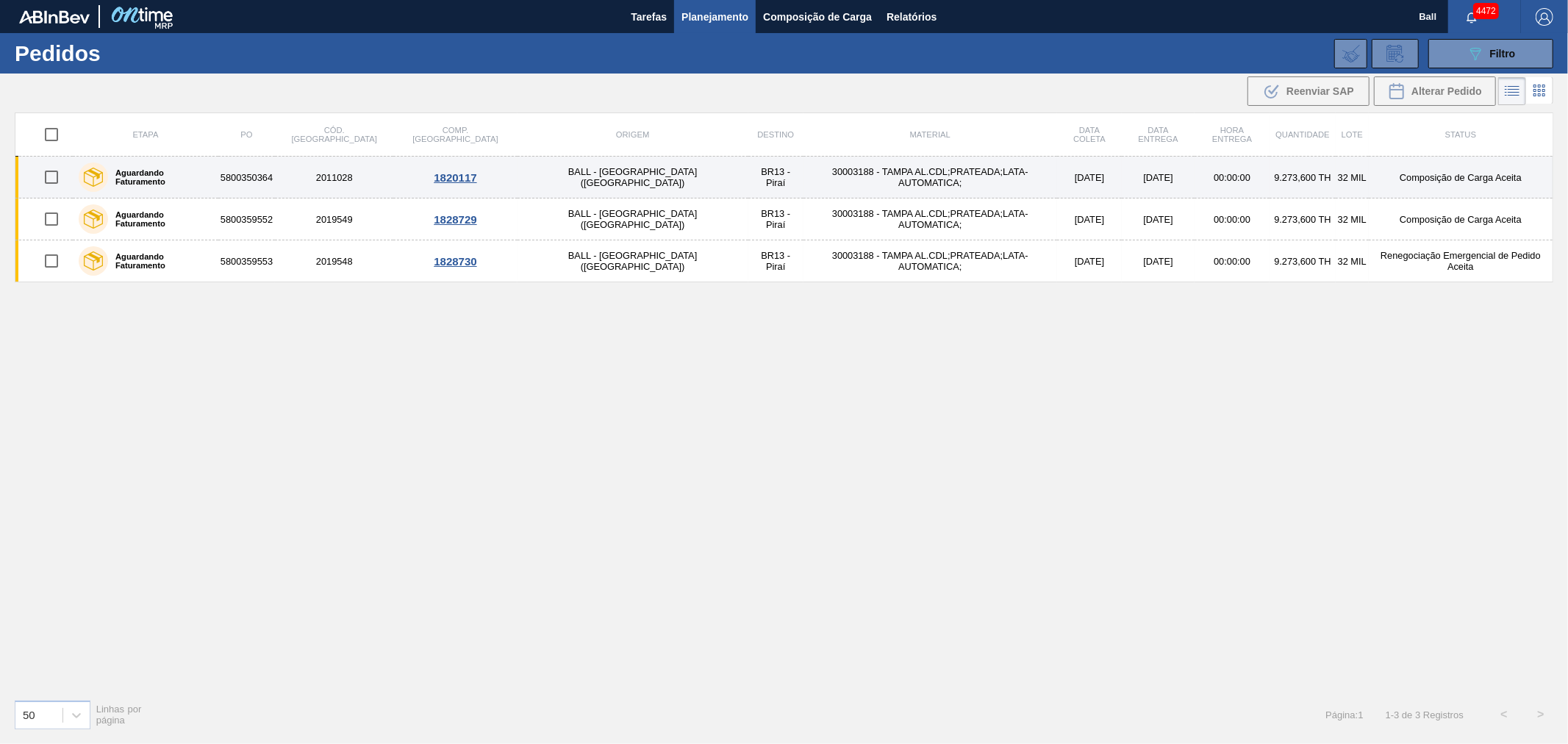
click at [804, 171] on td "30003188 - TAMPA AL.CDL;PRATEADA;LATA-AUTOMATICA;" at bounding box center [931, 177] width 254 height 42
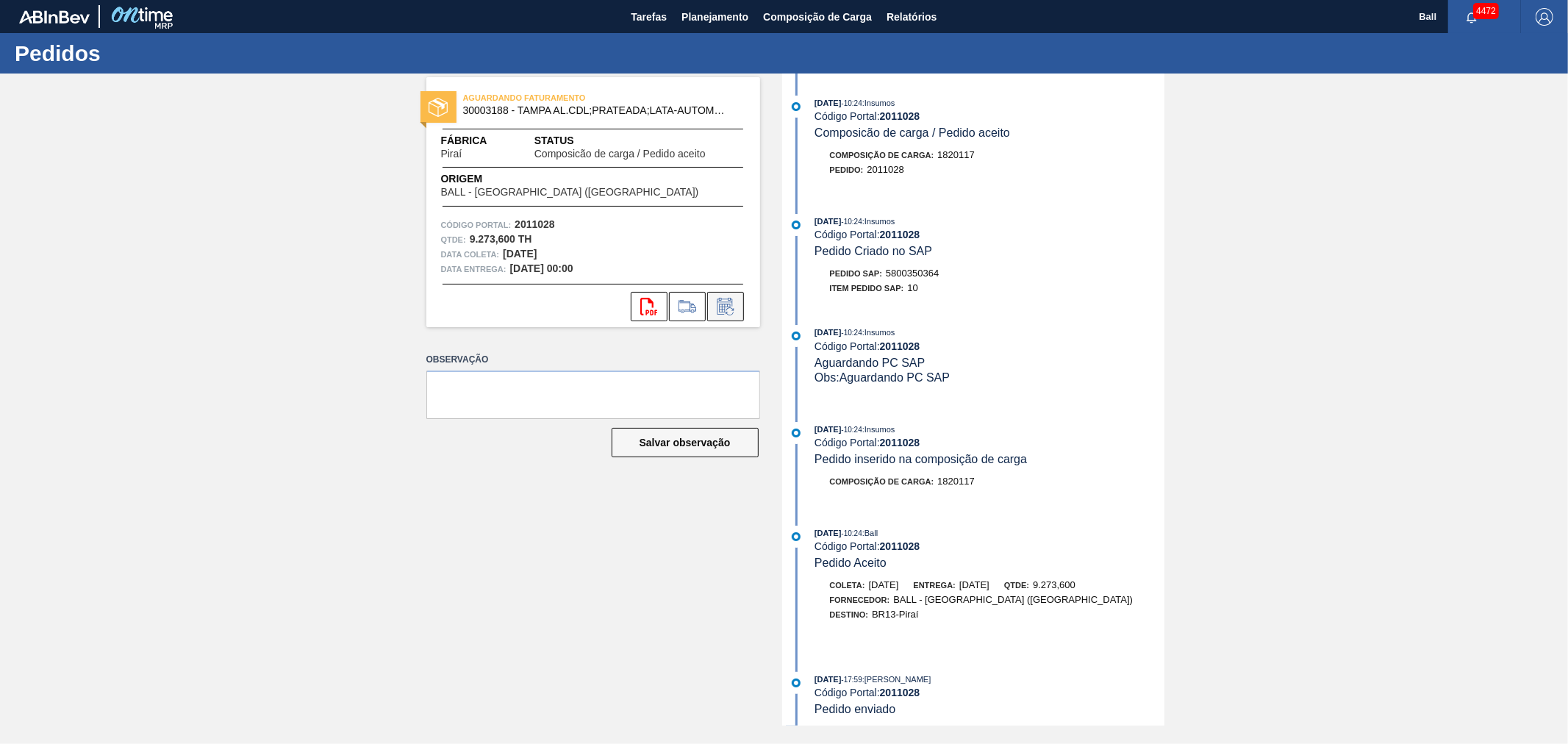
click at [739, 305] on button at bounding box center [726, 306] width 37 height 30
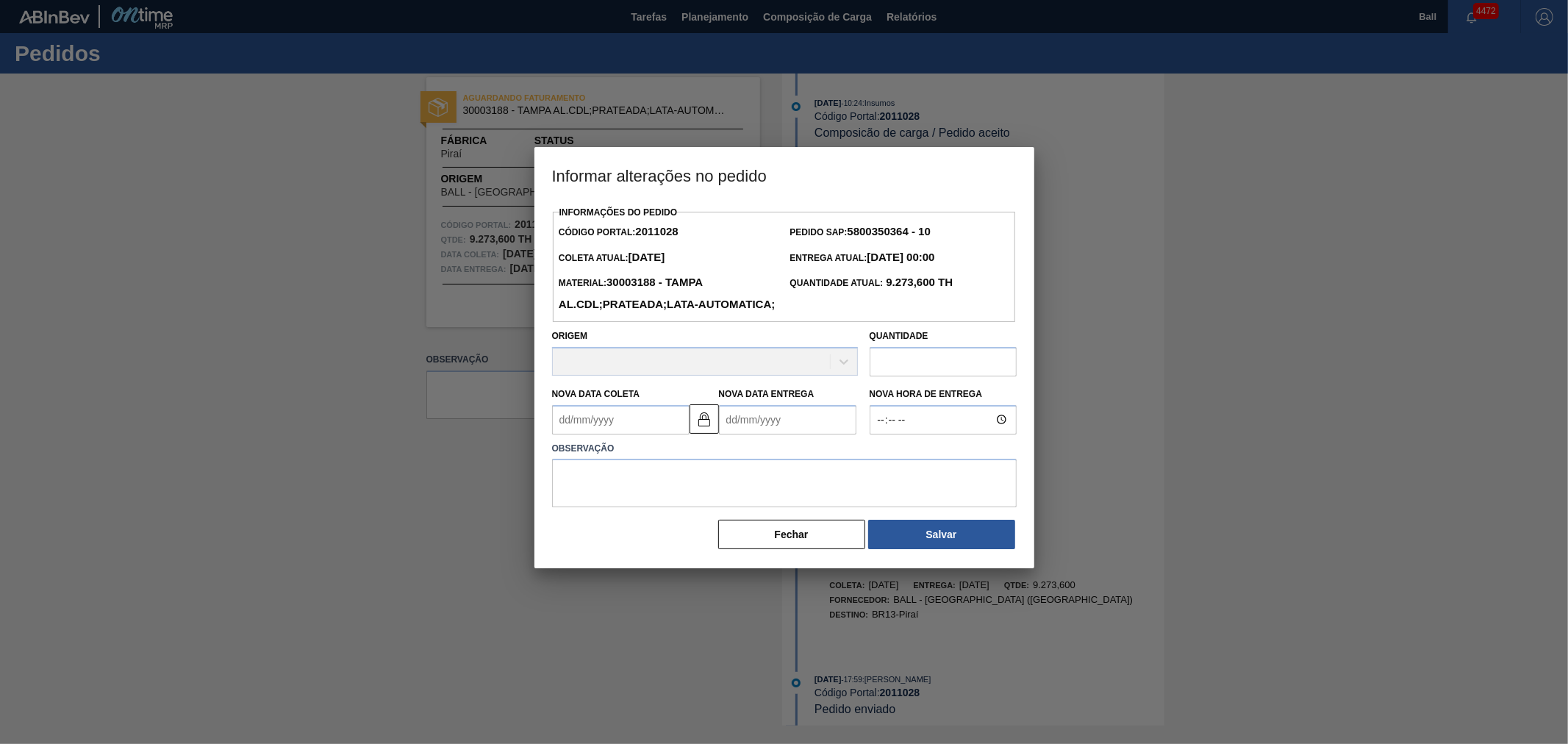
click at [795, 435] on Entrega2011028 "Nova Data Entrega" at bounding box center [788, 419] width 137 height 30
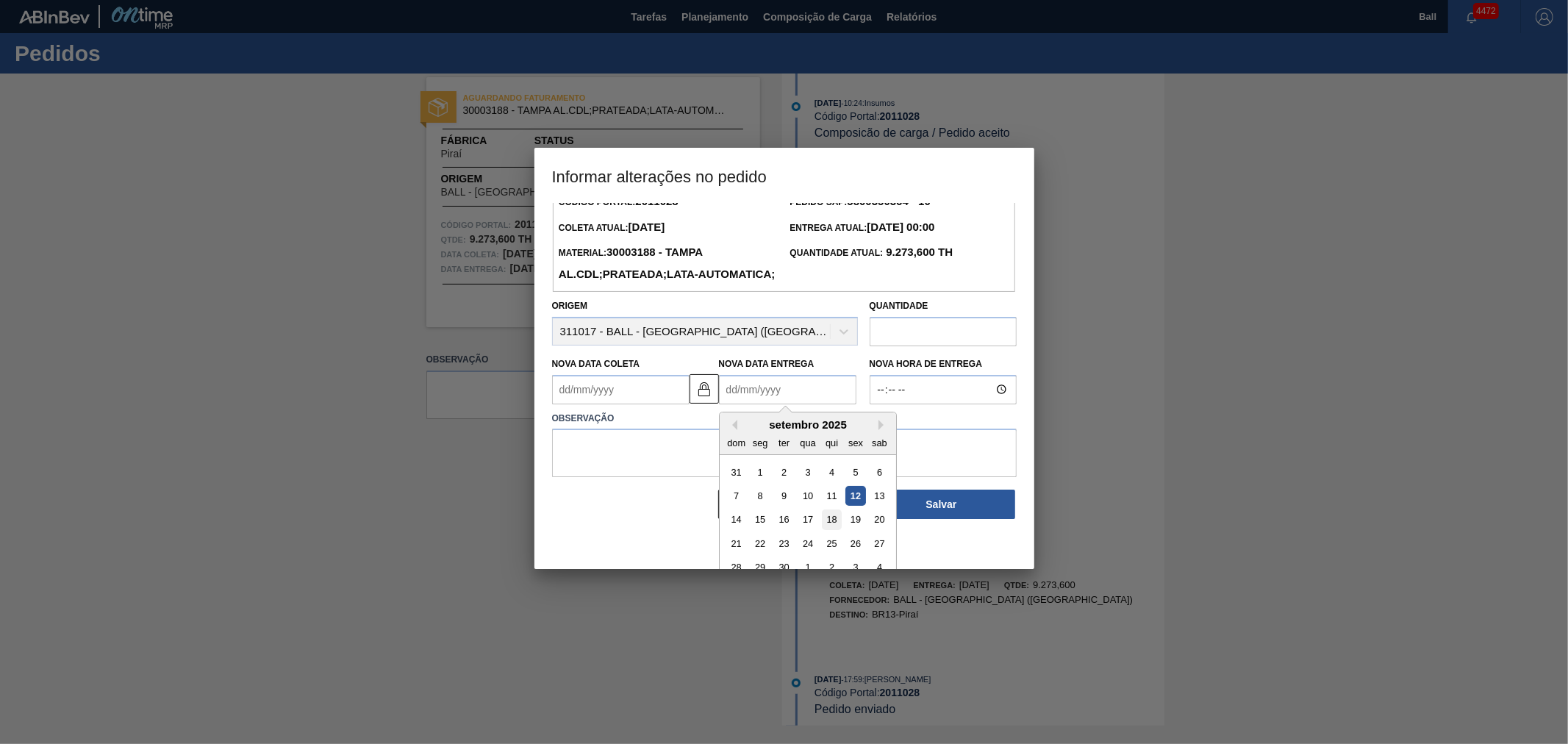
scroll to position [48, 0]
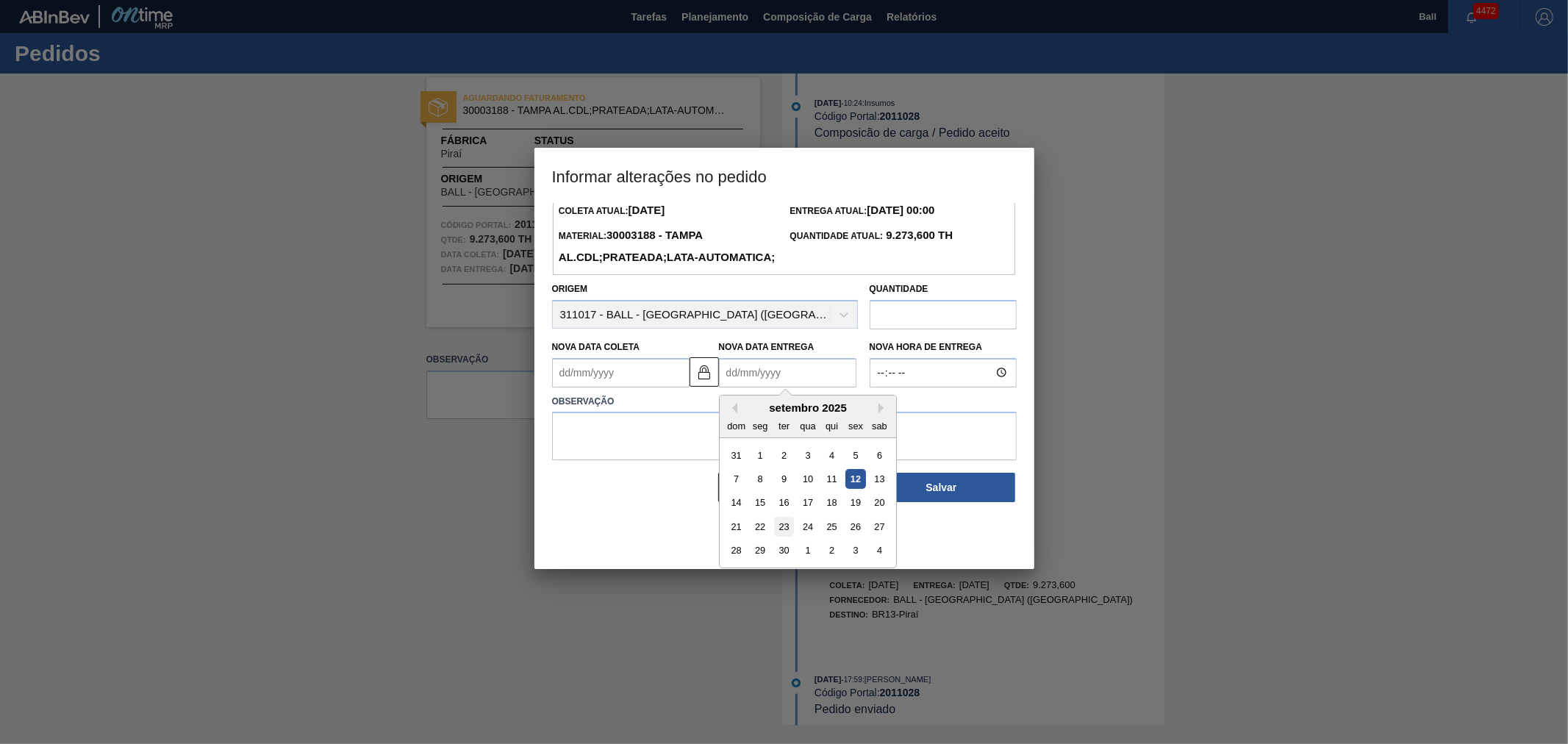
click at [789, 537] on div "23" at bounding box center [783, 526] width 20 height 20
type Coleta2011028 "[DATE]"
type Entrega2011028 "[DATE]"
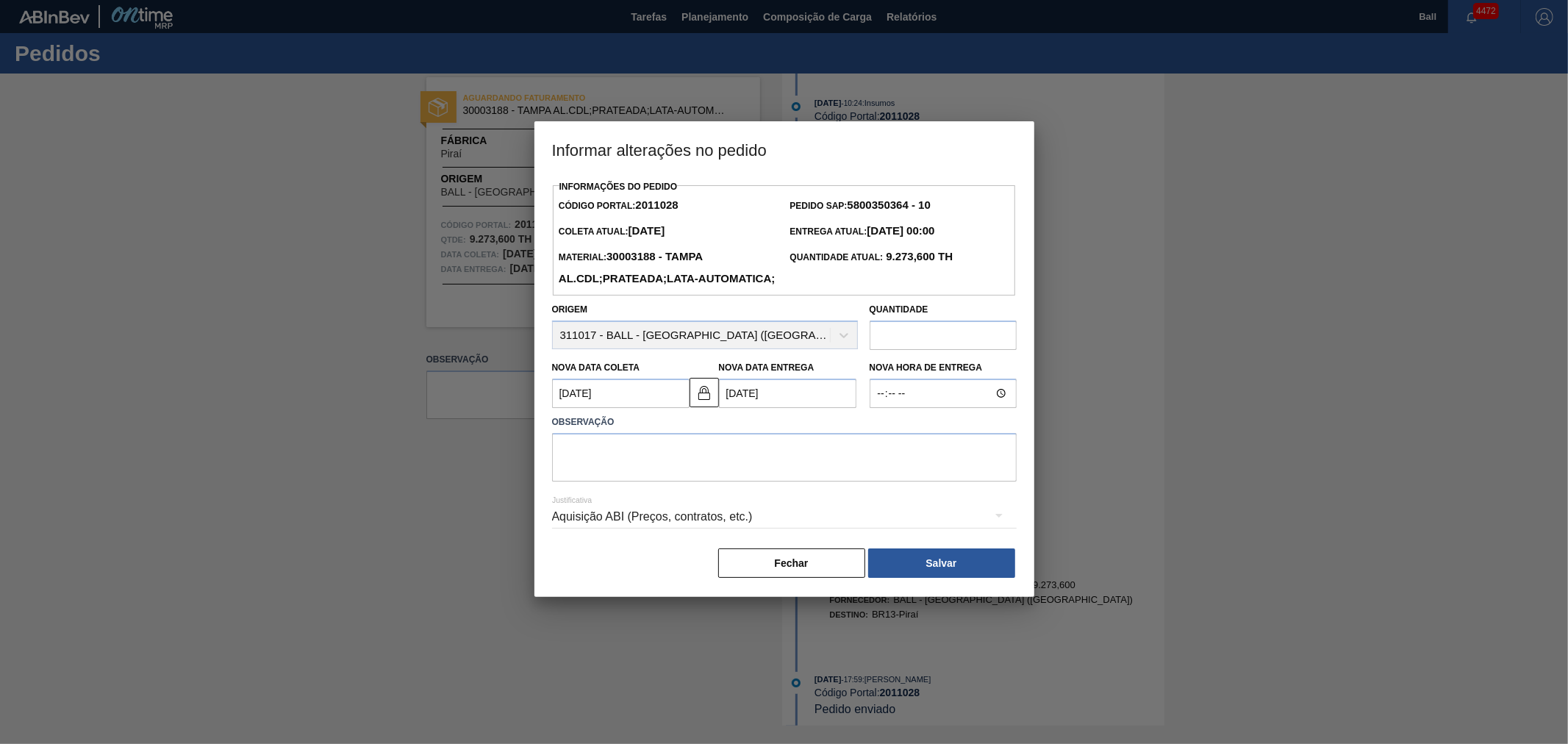
scroll to position [0, 0]
click at [656, 482] on textarea at bounding box center [784, 457] width 465 height 49
type textarea "Linearização de grade"
click at [939, 578] on button "Salvar" at bounding box center [942, 563] width 147 height 30
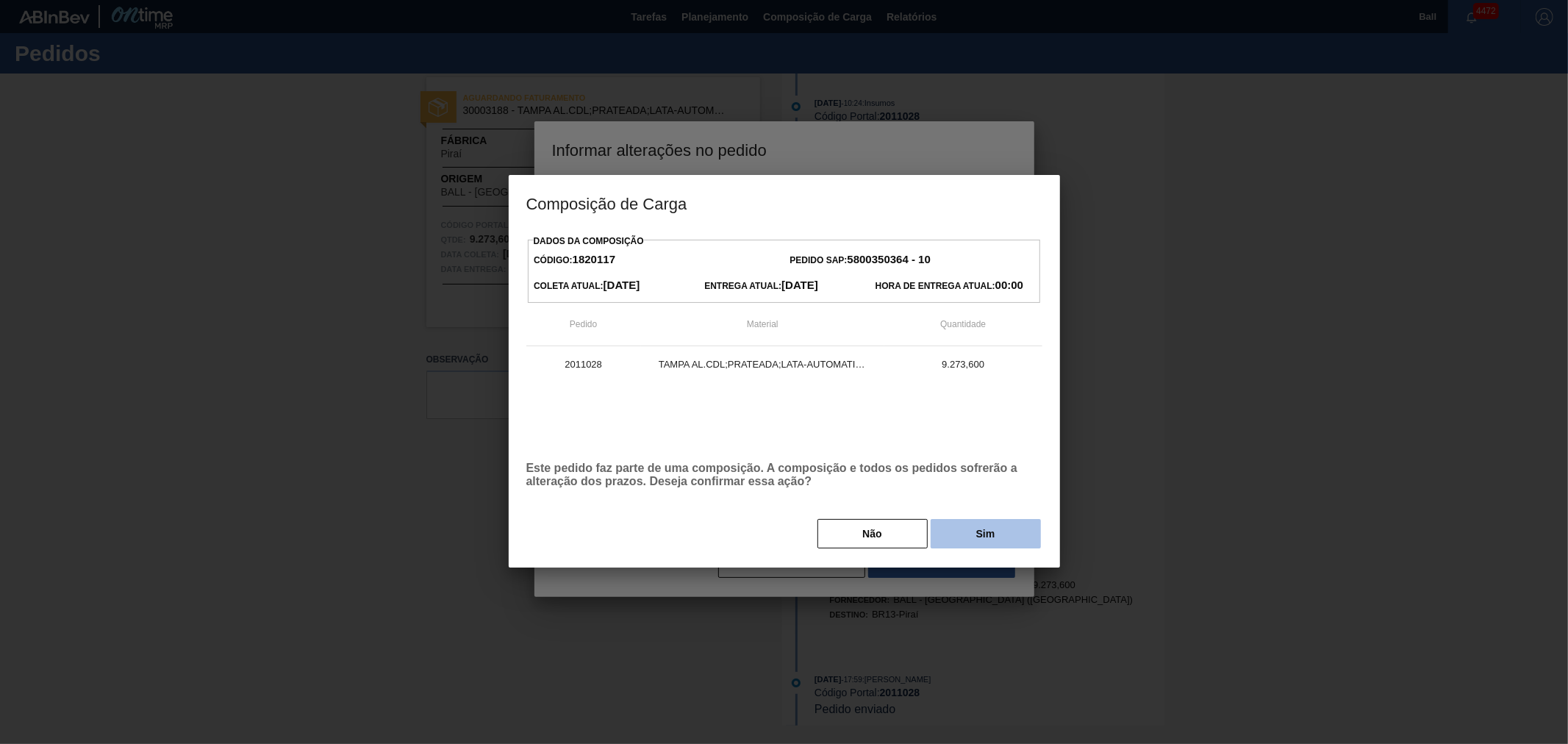
click at [987, 535] on button "Sim" at bounding box center [986, 533] width 110 height 30
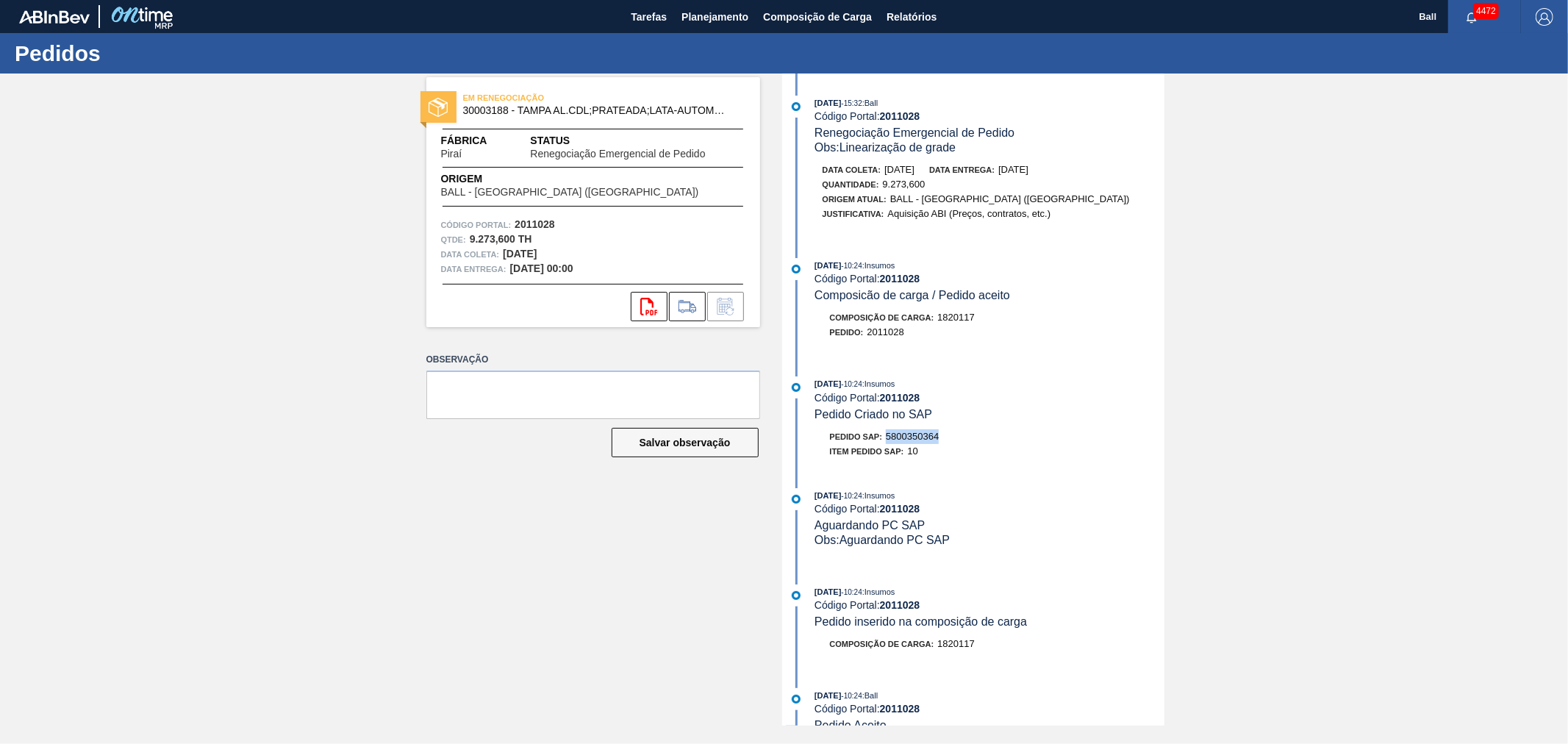
drag, startPoint x: 942, startPoint y: 445, endPoint x: 886, endPoint y: 445, distance: 56.0
click at [886, 444] on div "Pedido SAP: 5800350364" at bounding box center [990, 436] width 349 height 14
copy span "5800350364"
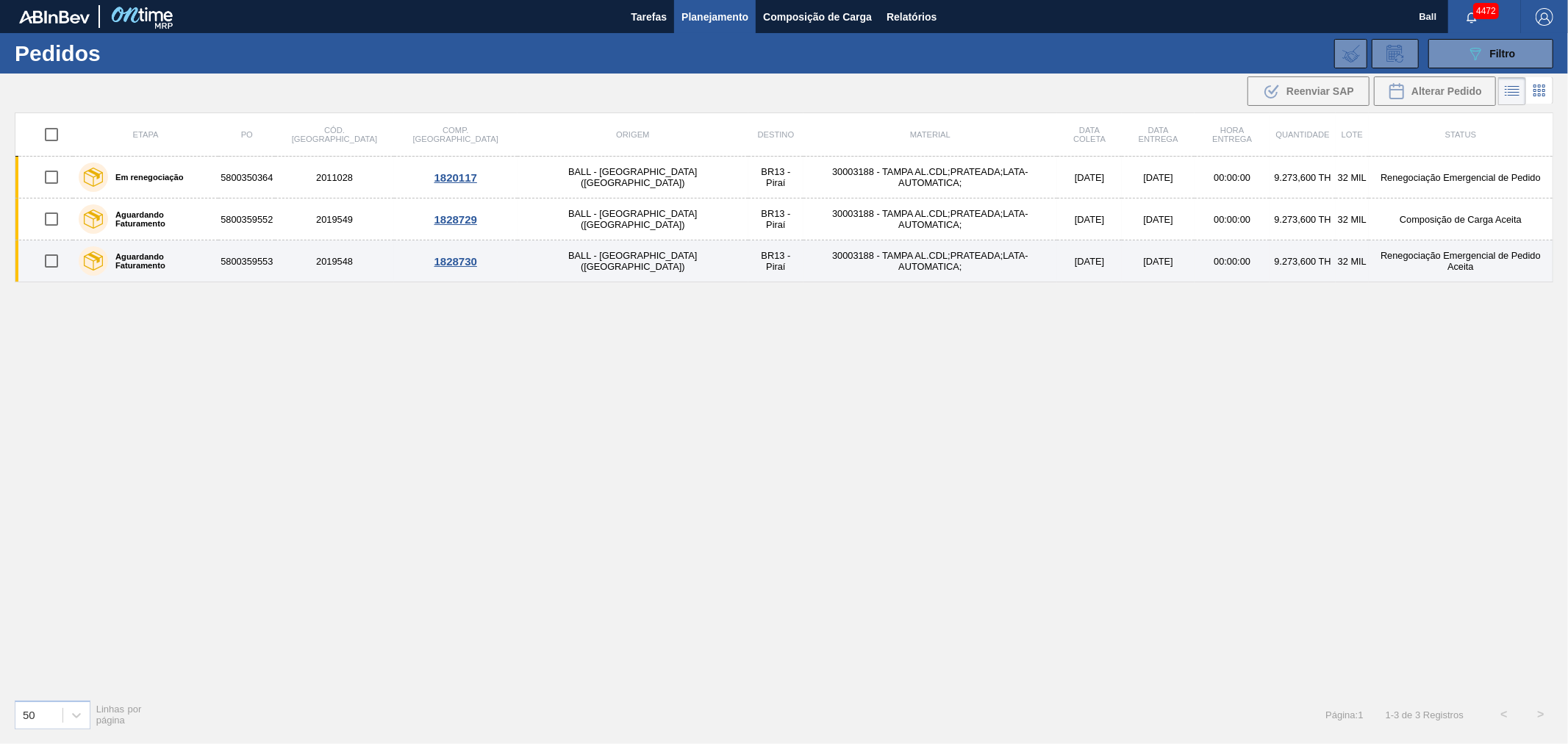
click at [371, 270] on td "2019548" at bounding box center [334, 261] width 118 height 42
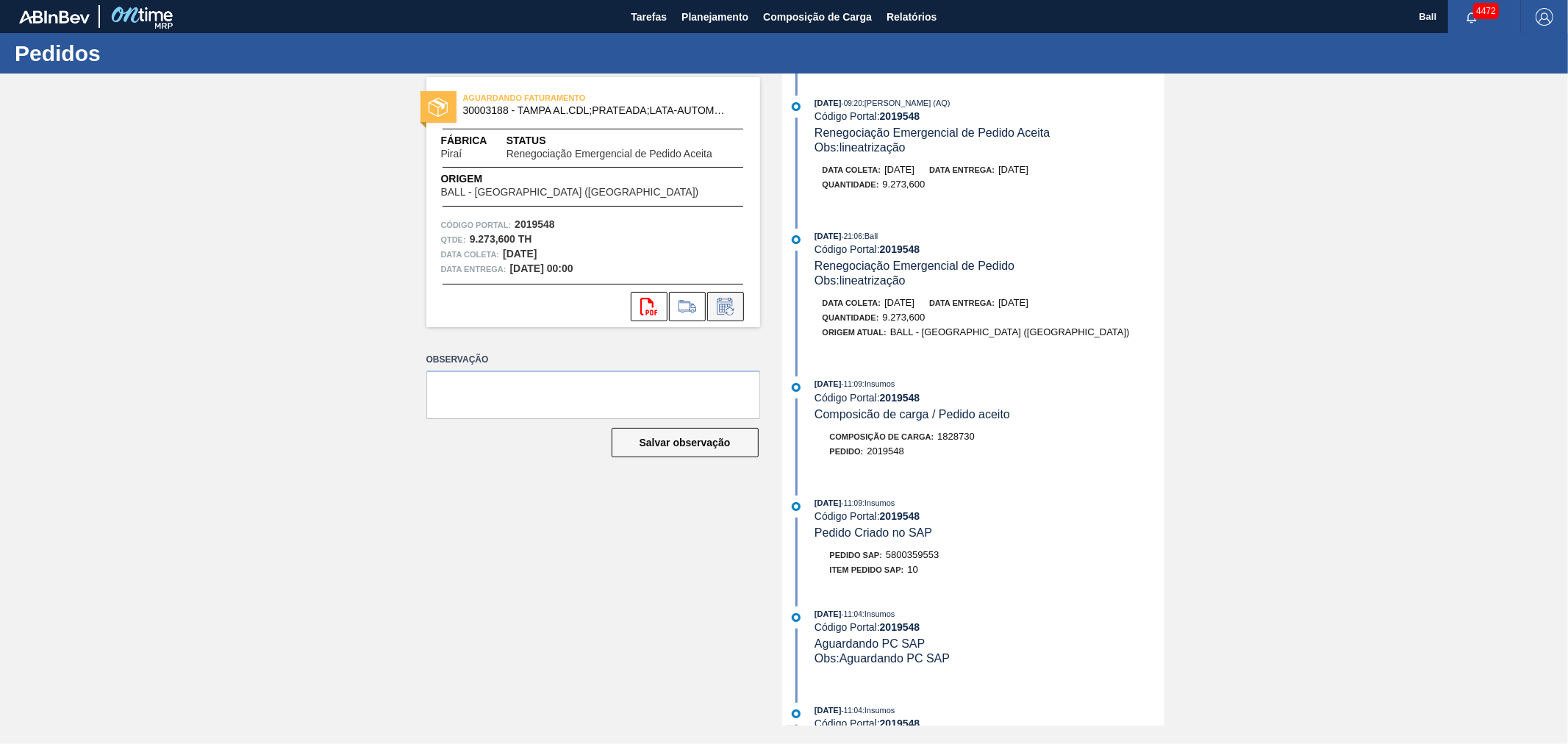
click at [731, 309] on icon at bounding box center [726, 306] width 24 height 18
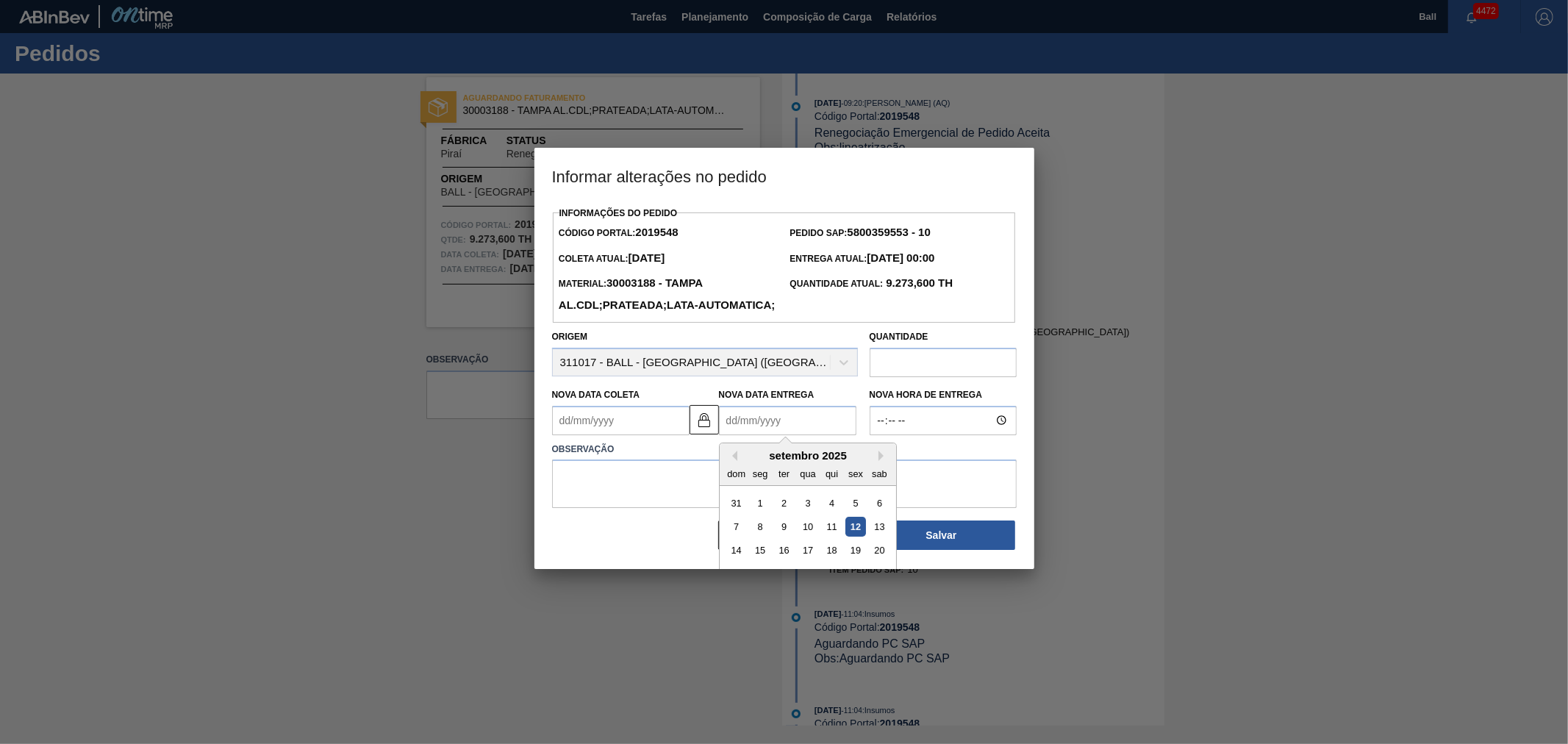
click at [814, 435] on Entrega2019548 "Nova Data Entrega" at bounding box center [788, 420] width 137 height 30
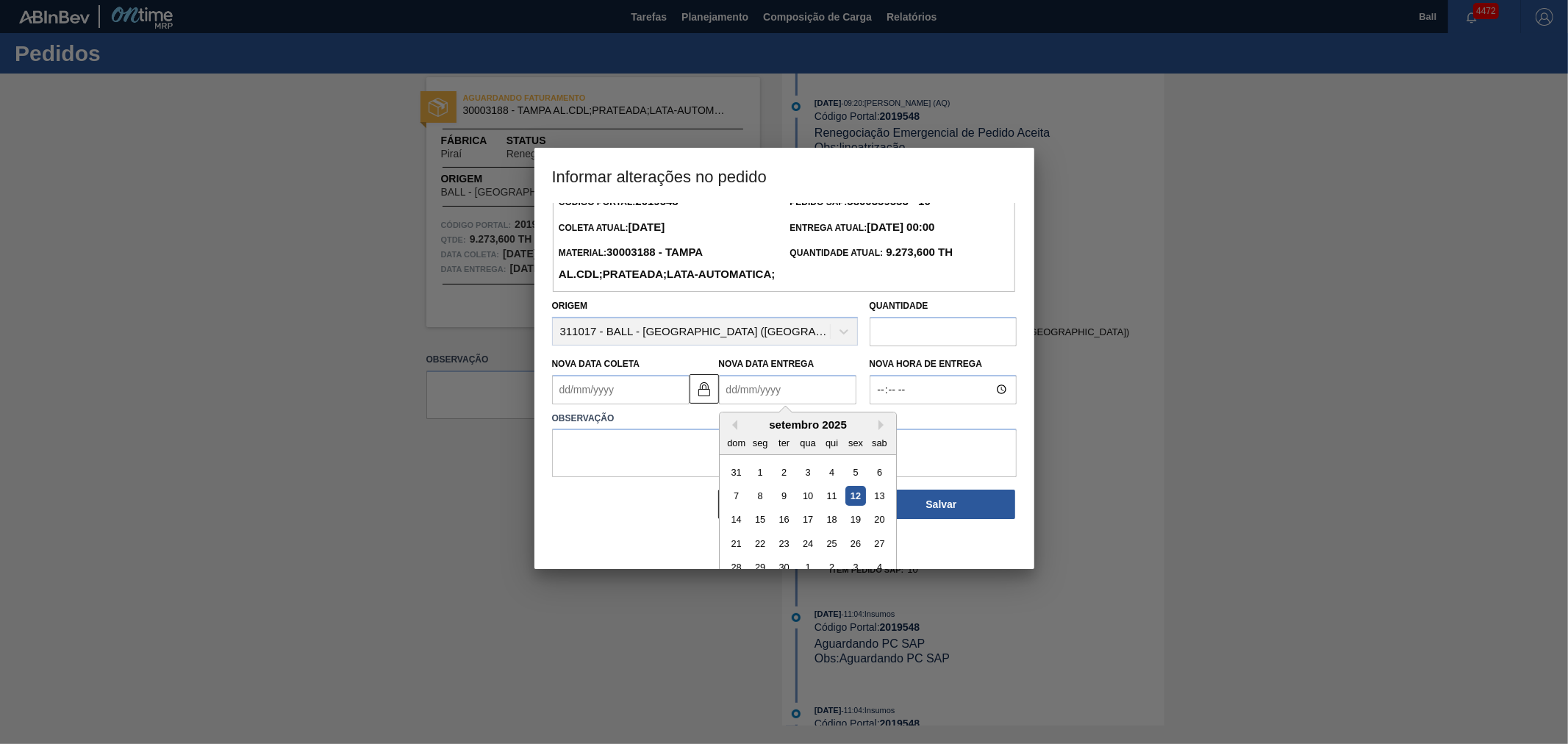
scroll to position [48, 0]
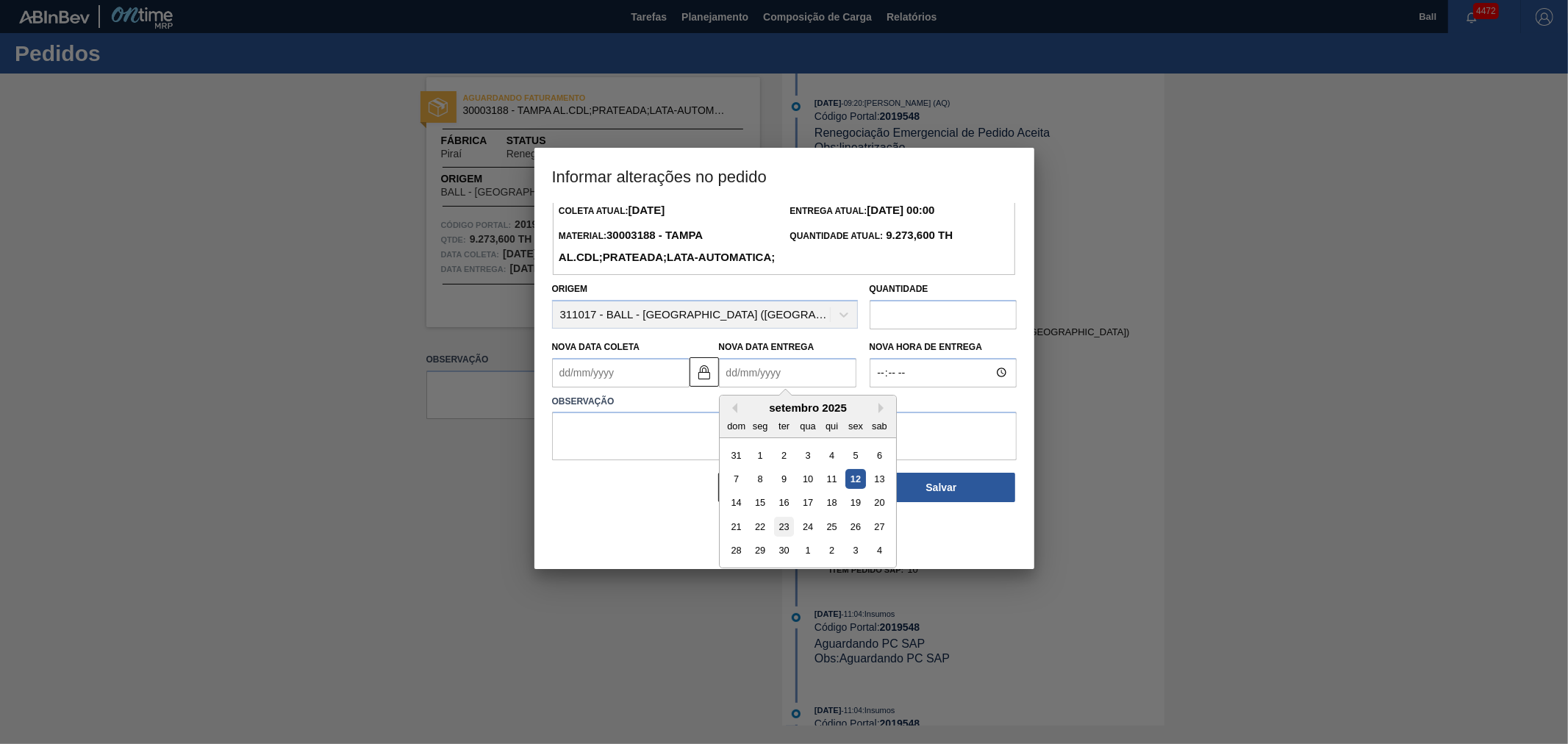
click at [777, 537] on div "23" at bounding box center [783, 526] width 20 height 20
type Coleta2019548 "[DATE]"
type Entrega2019548 "[DATE]"
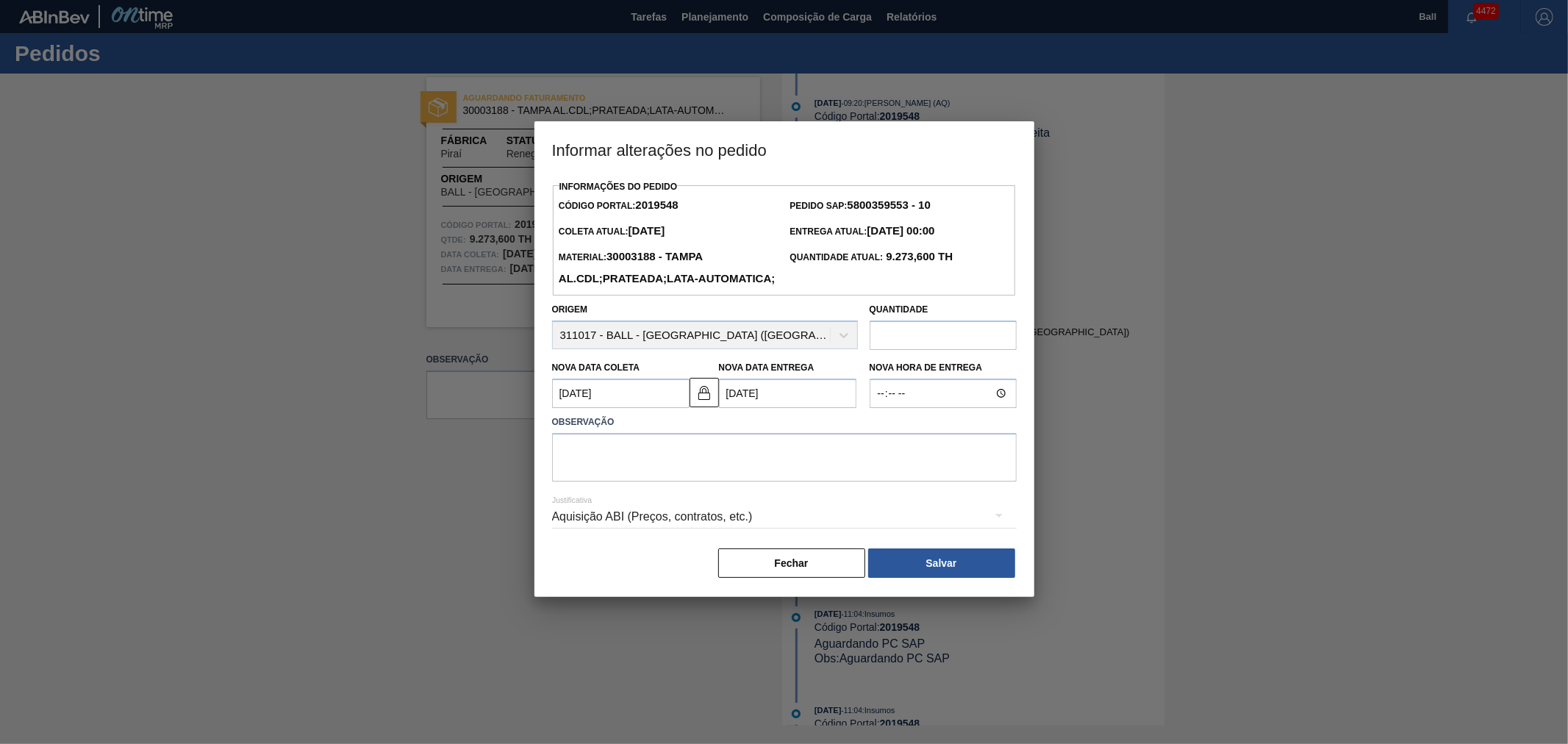
scroll to position [0, 0]
click at [743, 471] on textarea at bounding box center [784, 457] width 465 height 49
type textarea "linearização de grade"
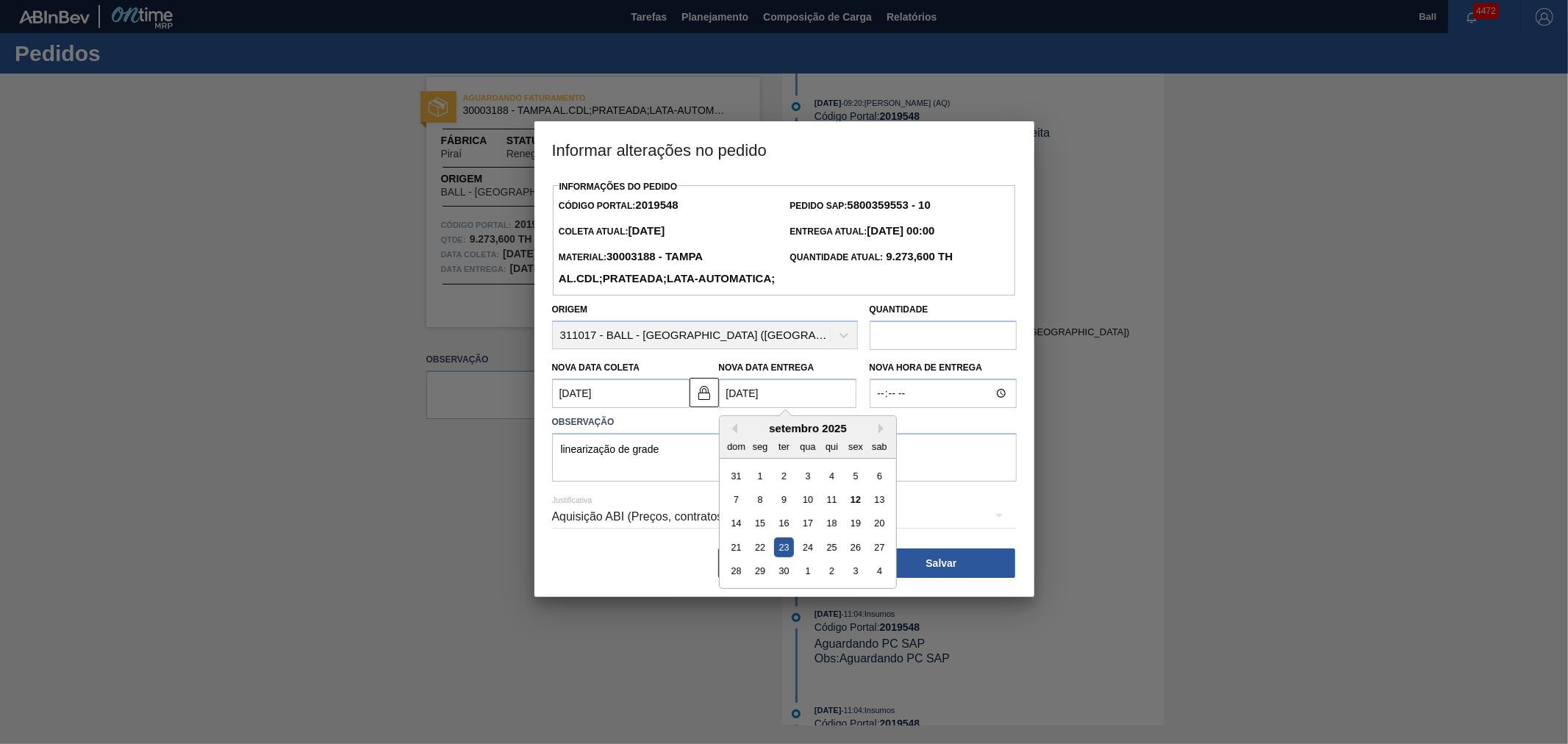
click at [735, 408] on Entrega2019548 "[DATE]" at bounding box center [788, 393] width 137 height 30
type Coleta2019548 "[DATE]"
type Entrega2019548 "[DATE]"
type Coleta2019548 "[DATE]"
type Entrega2019548 "[DATE]"
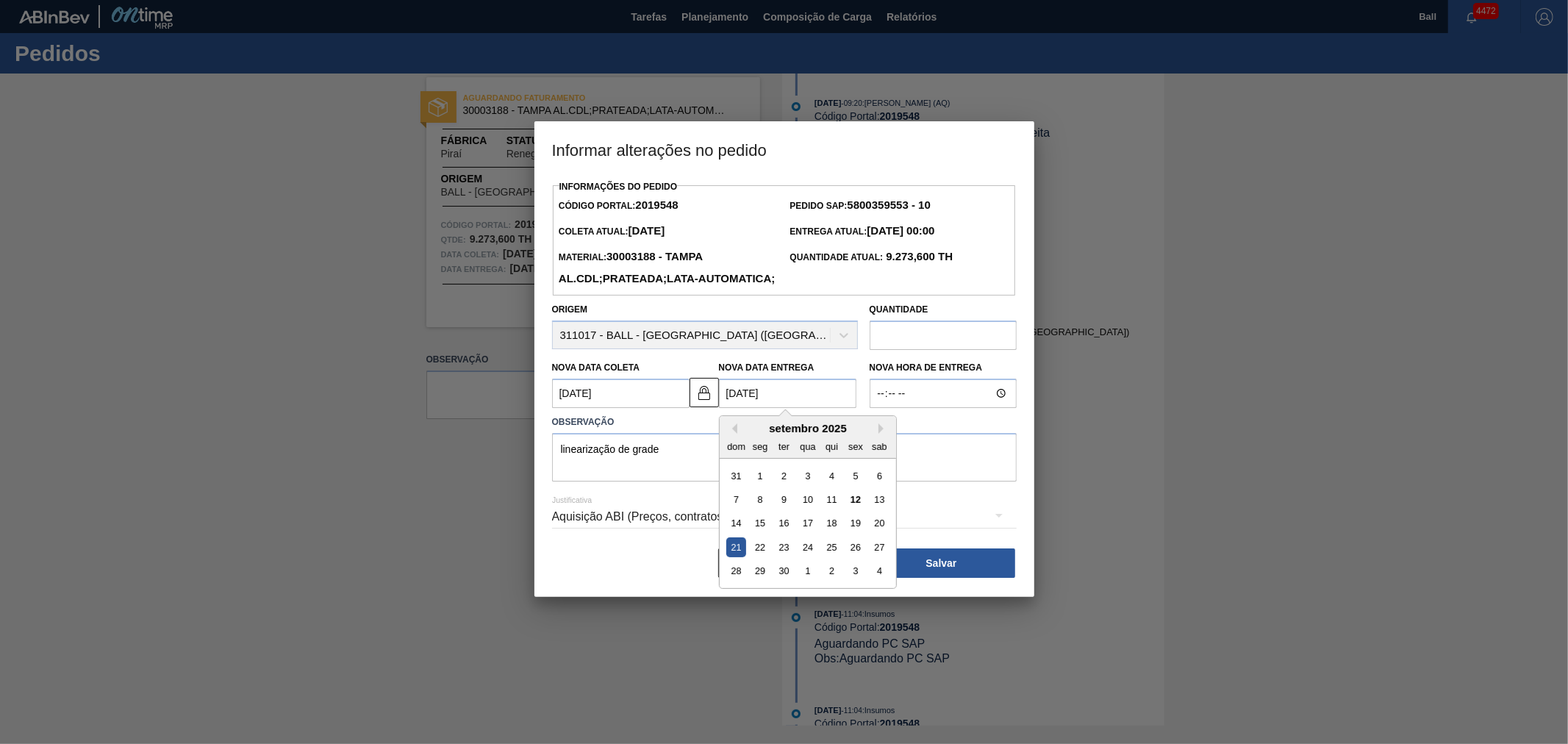
click at [730, 557] on div "21" at bounding box center [736, 547] width 20 height 20
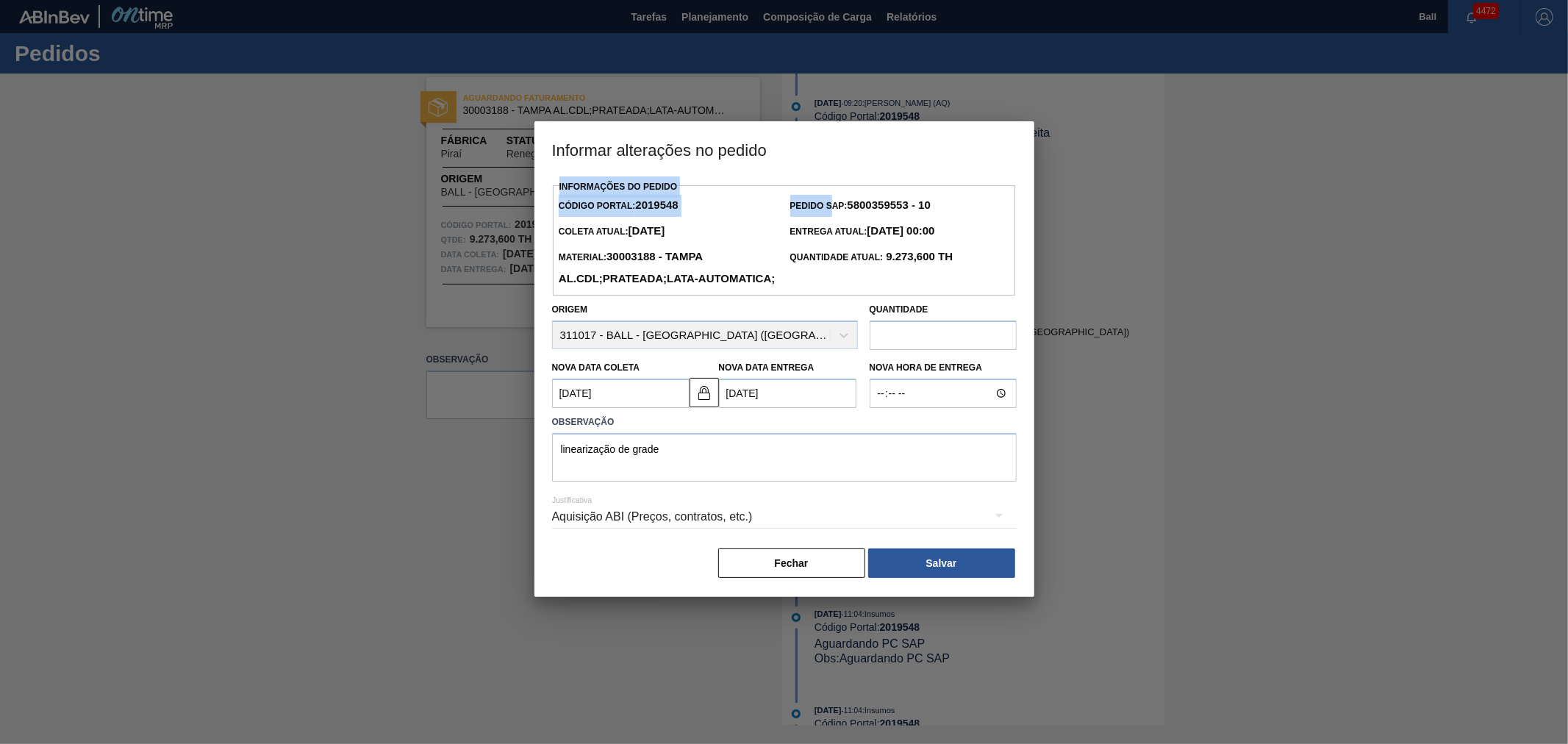
drag, startPoint x: 777, startPoint y: 140, endPoint x: 833, endPoint y: 212, distance: 91.2
click at [833, 212] on div "Informar alterações no pedido Informações do Pedido Código Portal: 2019548 Pedi…" at bounding box center [784, 359] width 500 height 475
click at [975, 574] on button "Salvar" at bounding box center [942, 563] width 147 height 30
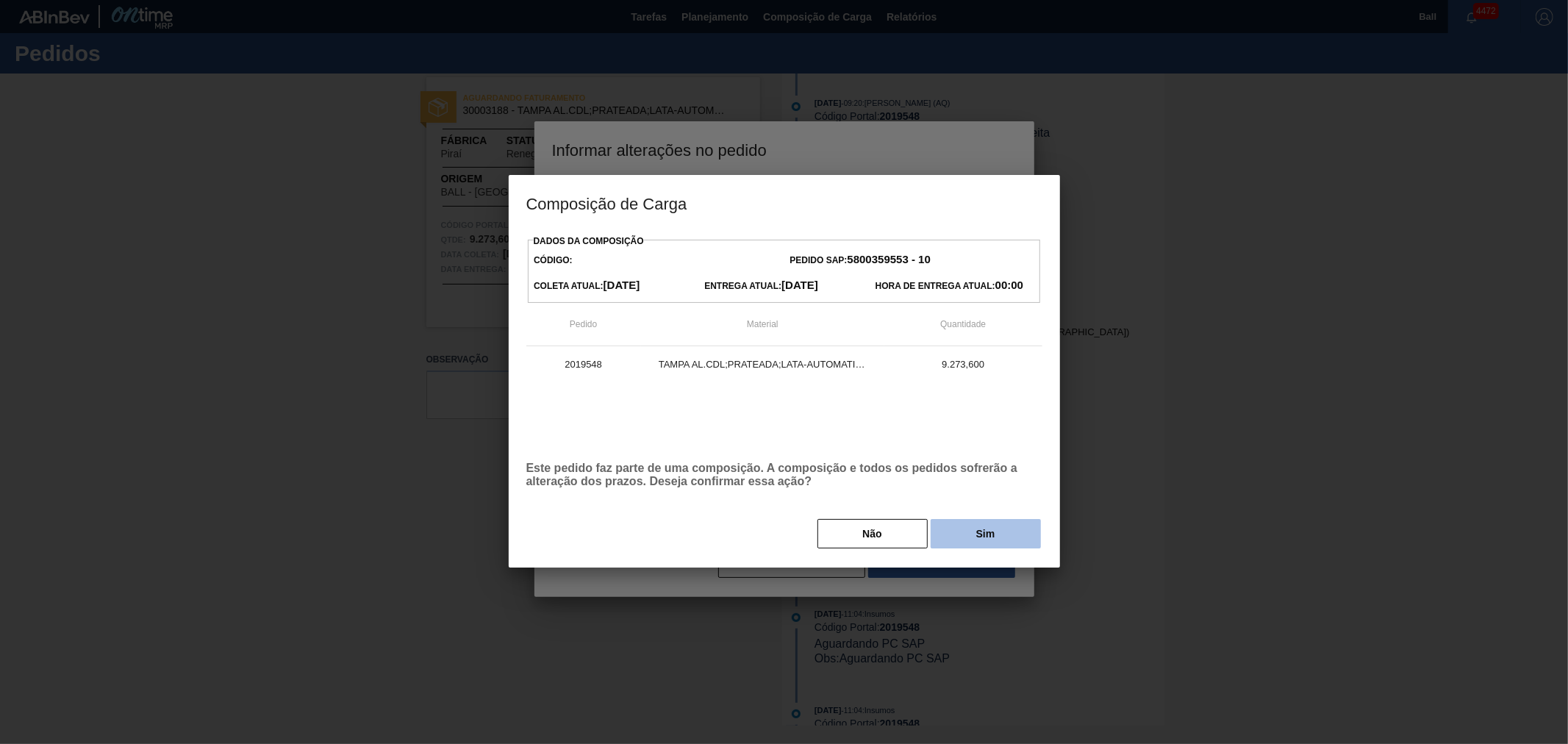
click at [1010, 541] on button "Sim" at bounding box center [986, 533] width 110 height 30
